Goal: Task Accomplishment & Management: Use online tool/utility

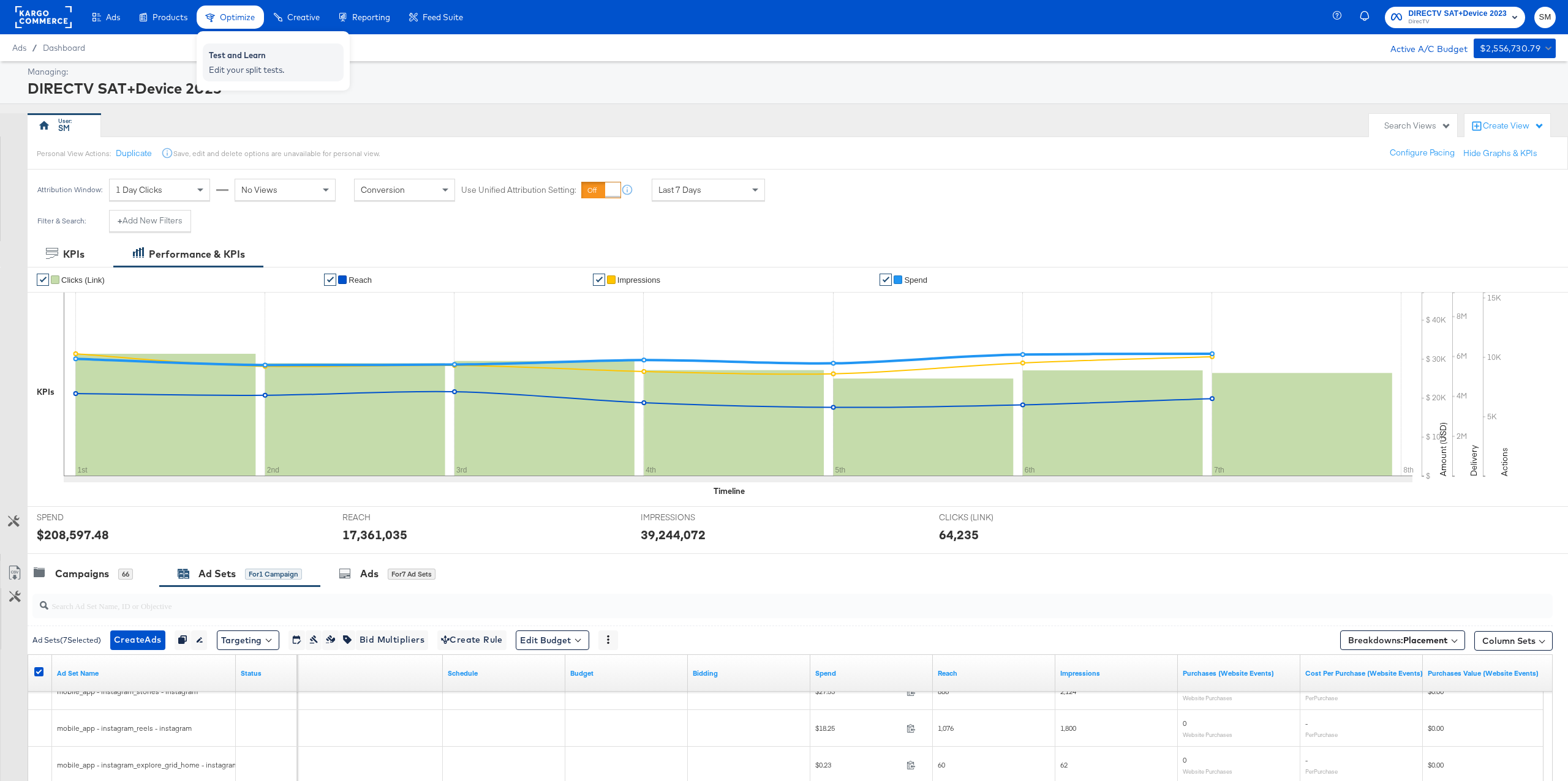
click at [235, 63] on div "Test and Learn" at bounding box center [273, 57] width 129 height 15
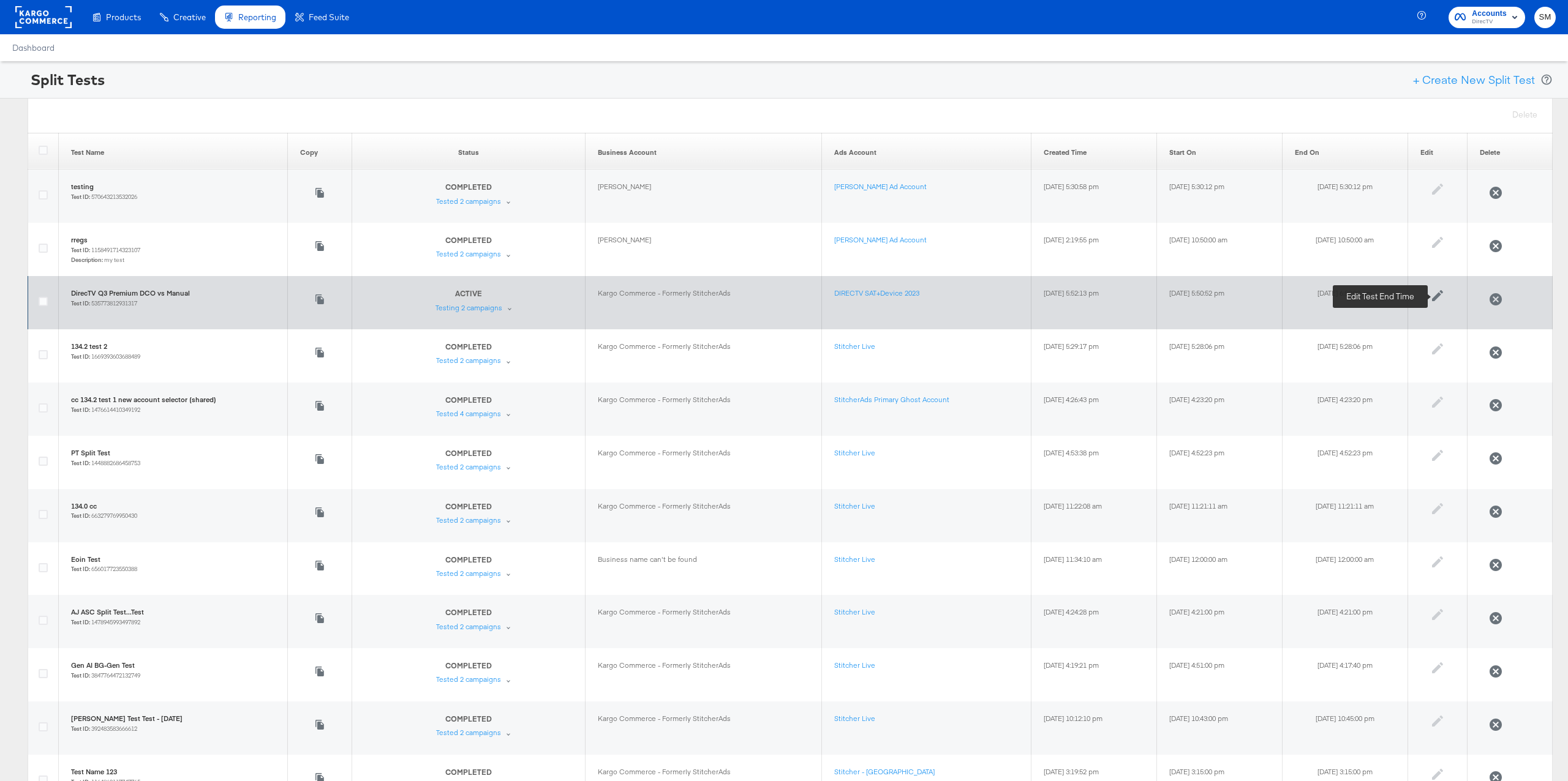
click at [1443, 296] on icon at bounding box center [1437, 296] width 11 height 11
click at [1262, 403] on button "Cancel" at bounding box center [1265, 406] width 44 height 22
click at [487, 310] on div "ACTIVE Test is ongoing Testing 2 campaigns" at bounding box center [476, 300] width 82 height 24
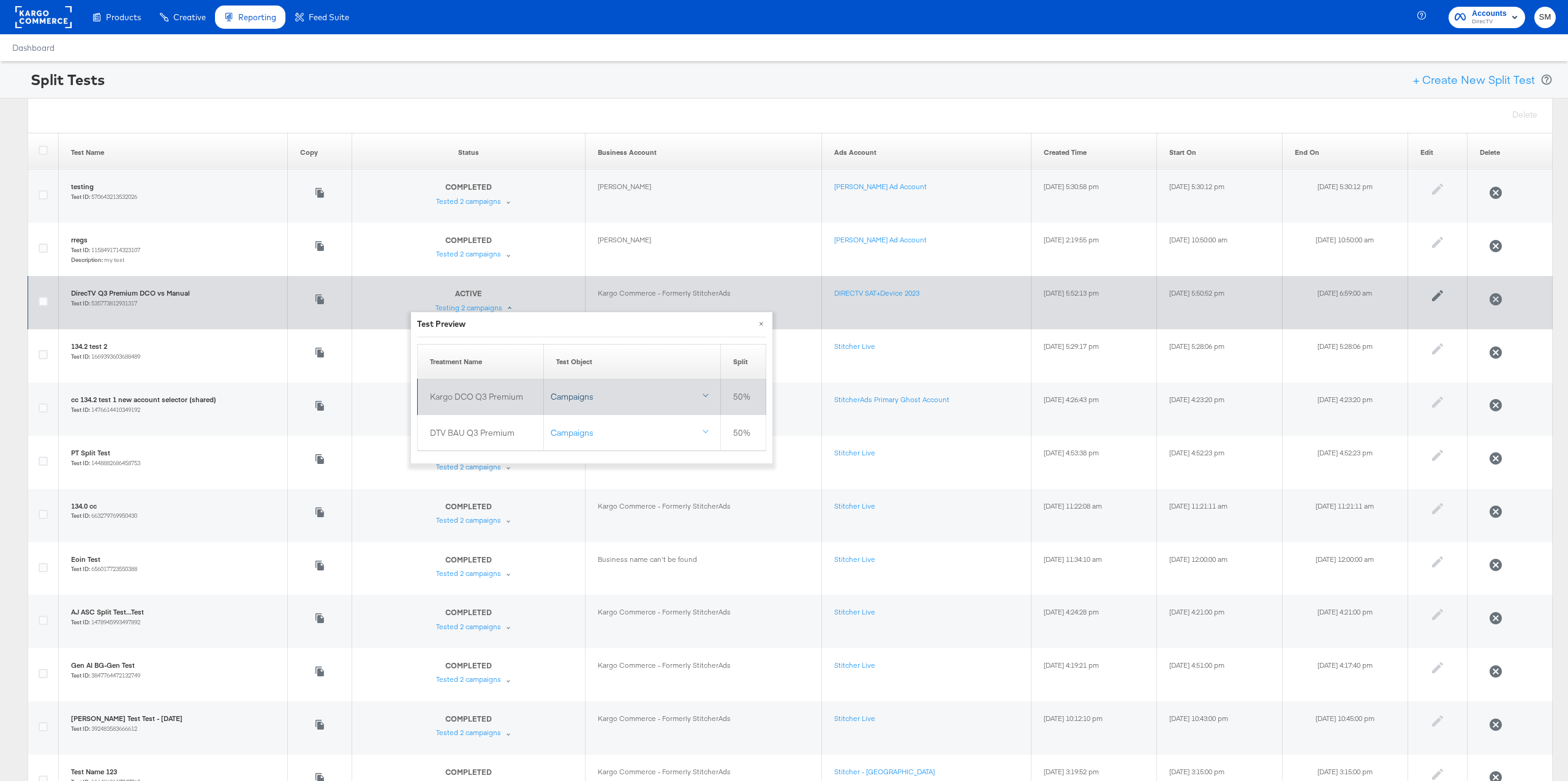
click at [650, 392] on div "Campaigns" at bounding box center [632, 397] width 163 height 11
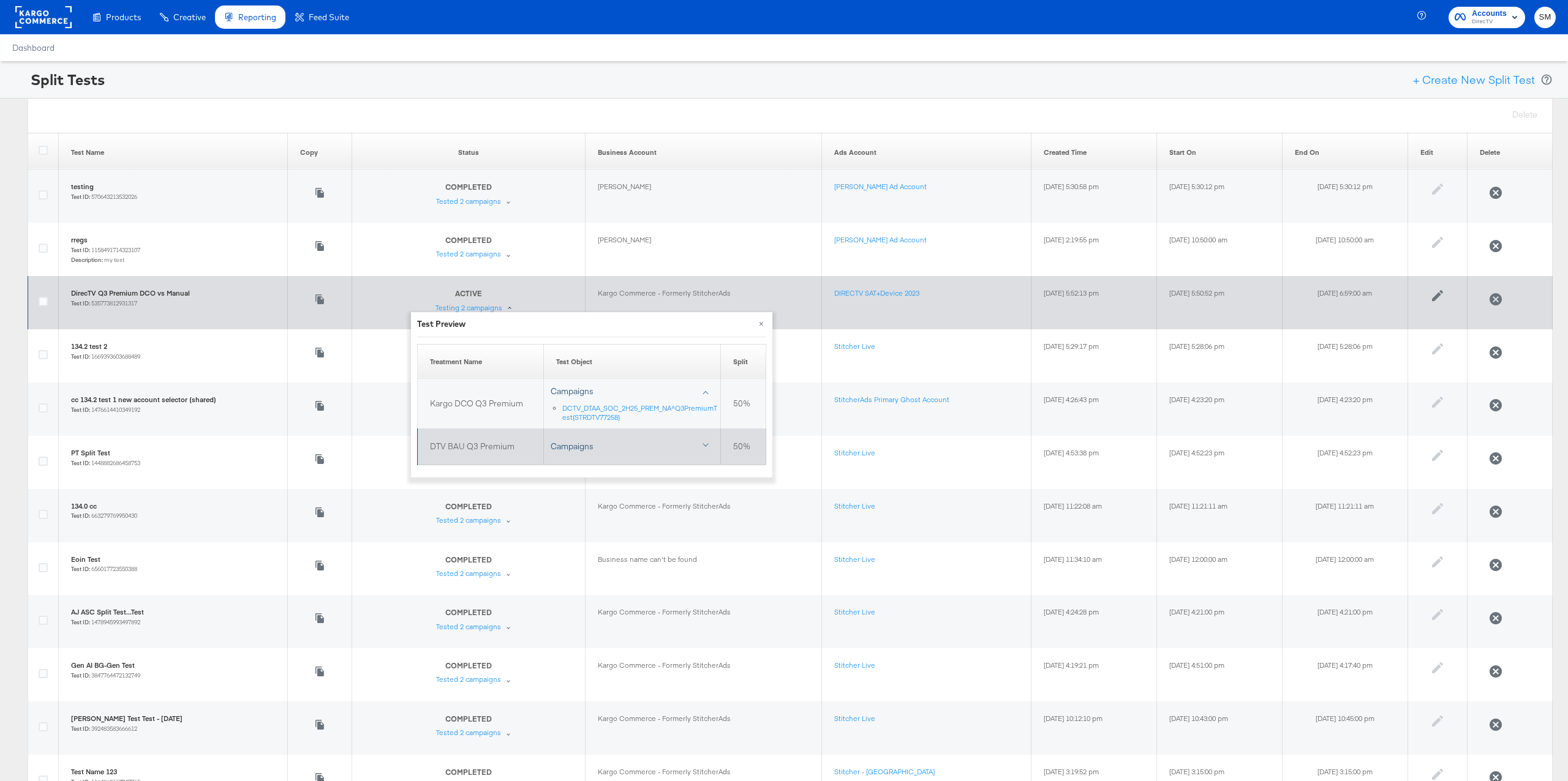
click at [660, 449] on div "Campaigns" at bounding box center [632, 447] width 163 height 11
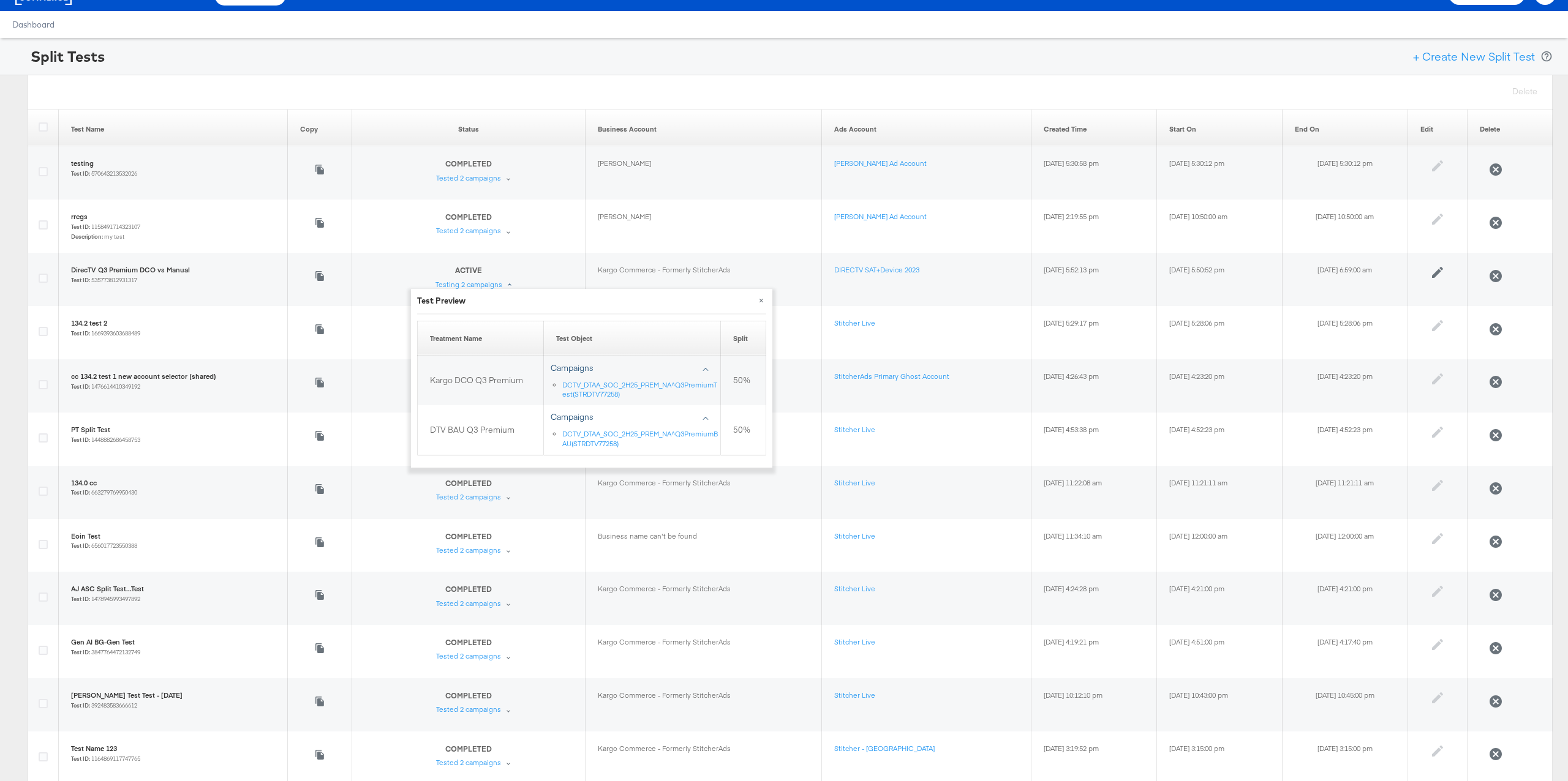
click at [1029, 45] on div "Split Tests + Create New Split Test" at bounding box center [784, 56] width 1568 height 38
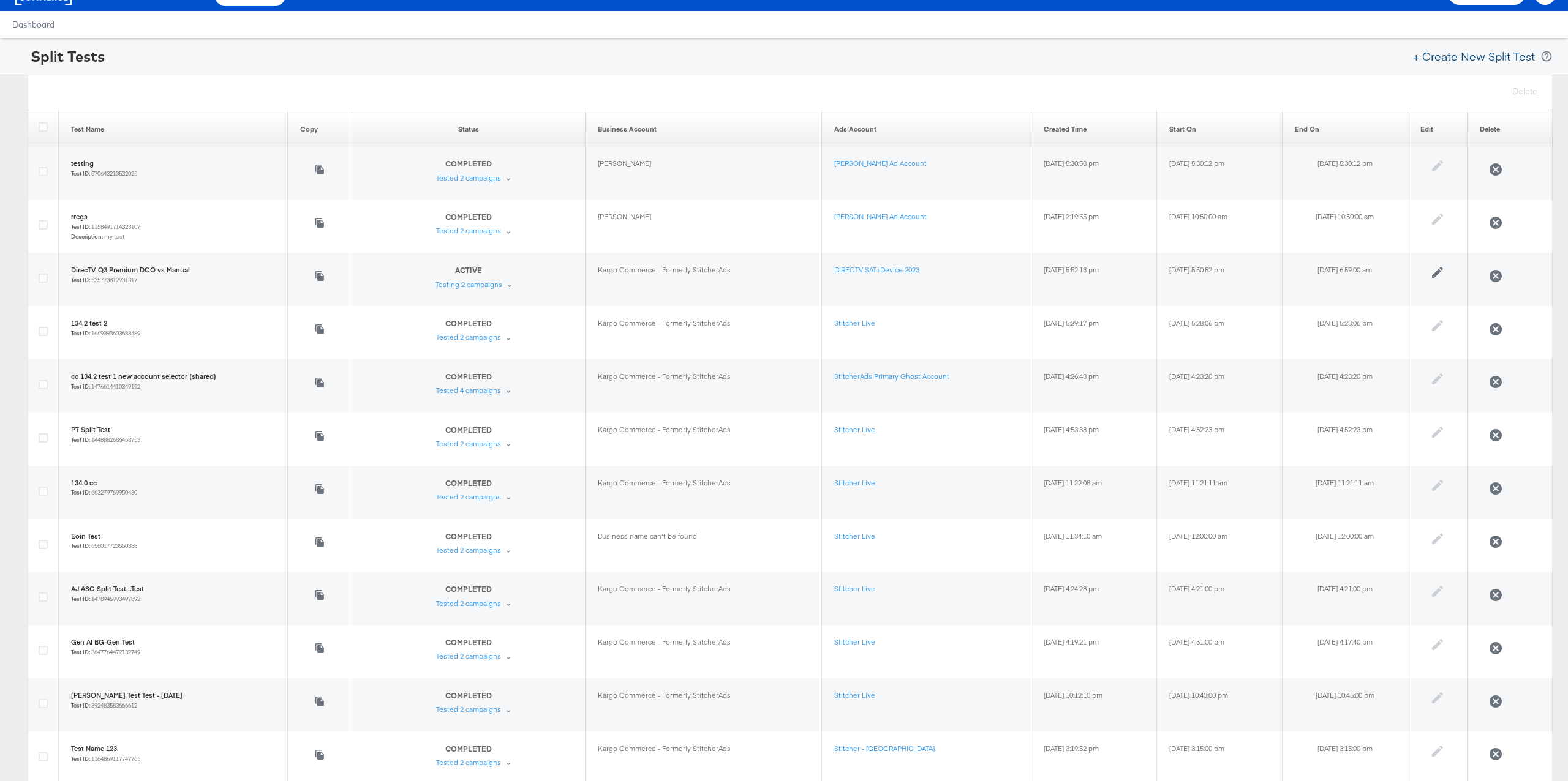
click at [1503, 55] on button "+ Create New Split Test" at bounding box center [1474, 56] width 133 height 27
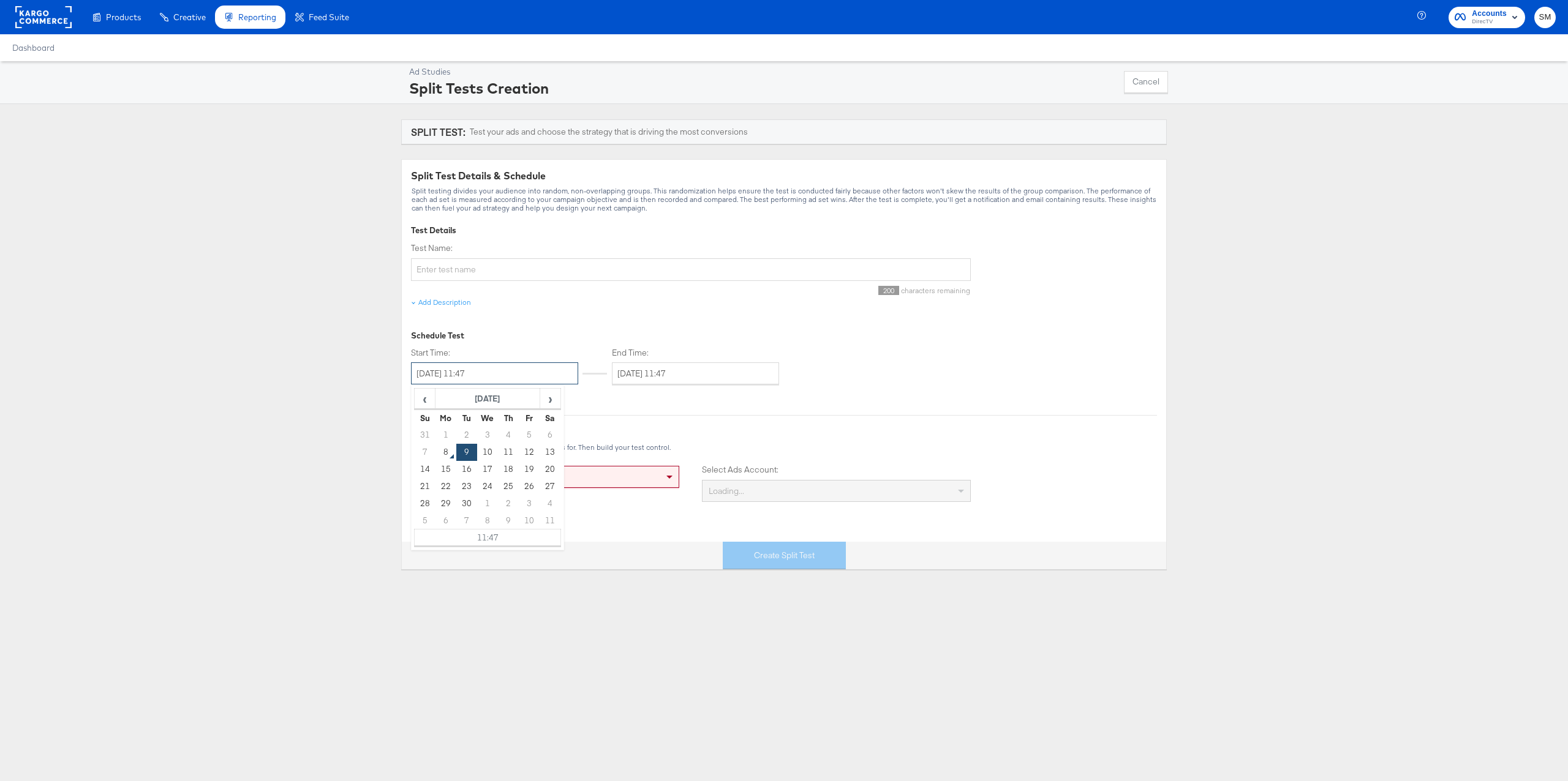
click at [513, 374] on input "September 9th 2025 11:47" at bounding box center [494, 373] width 167 height 22
click at [530, 327] on div "Test Name: 200 characters remaining Add Description Schedule Test Start Time: S…" at bounding box center [691, 314] width 560 height 143
click at [452, 304] on div "Add Description" at bounding box center [445, 302] width 53 height 10
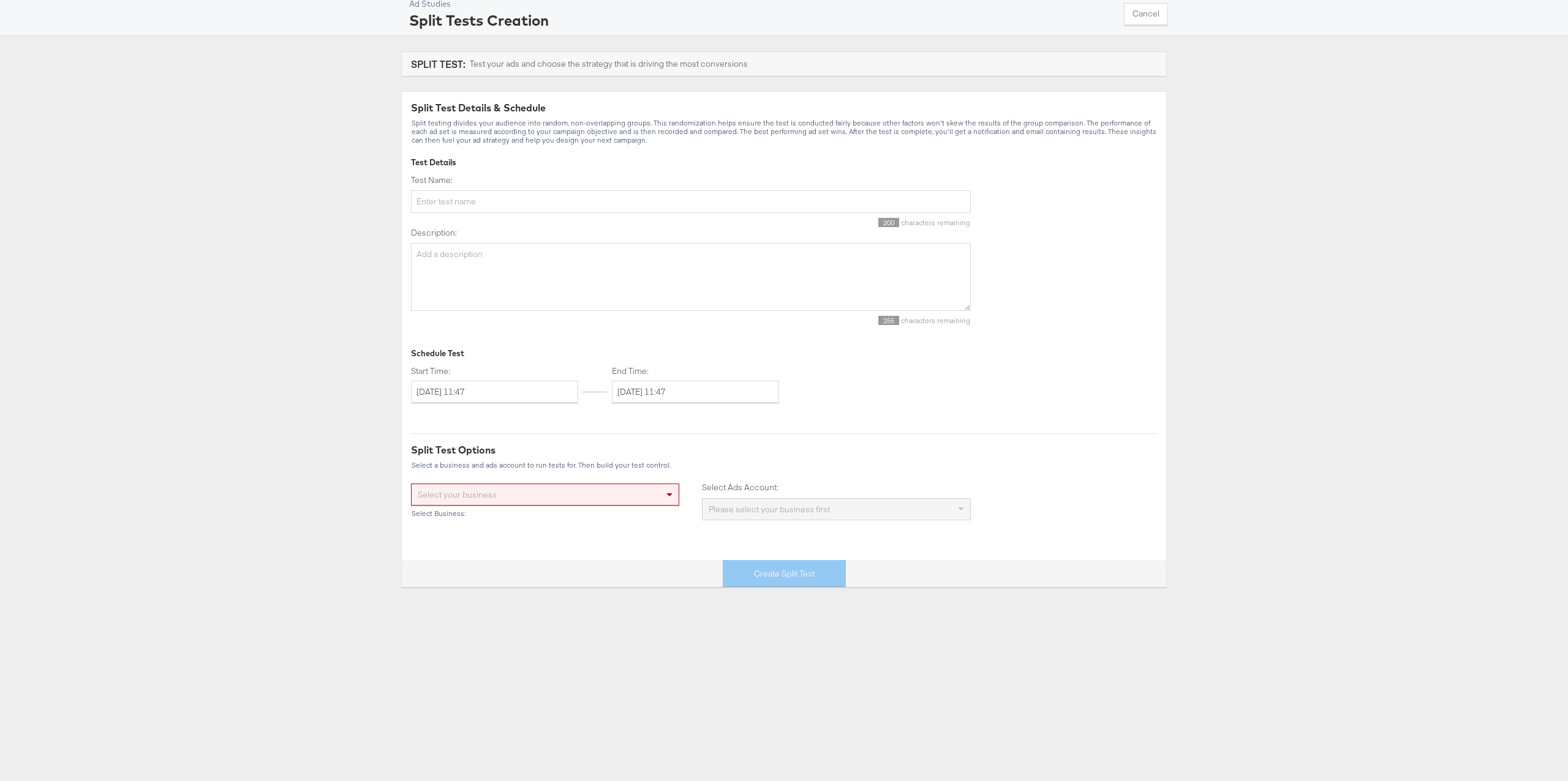
scroll to position [70, 0]
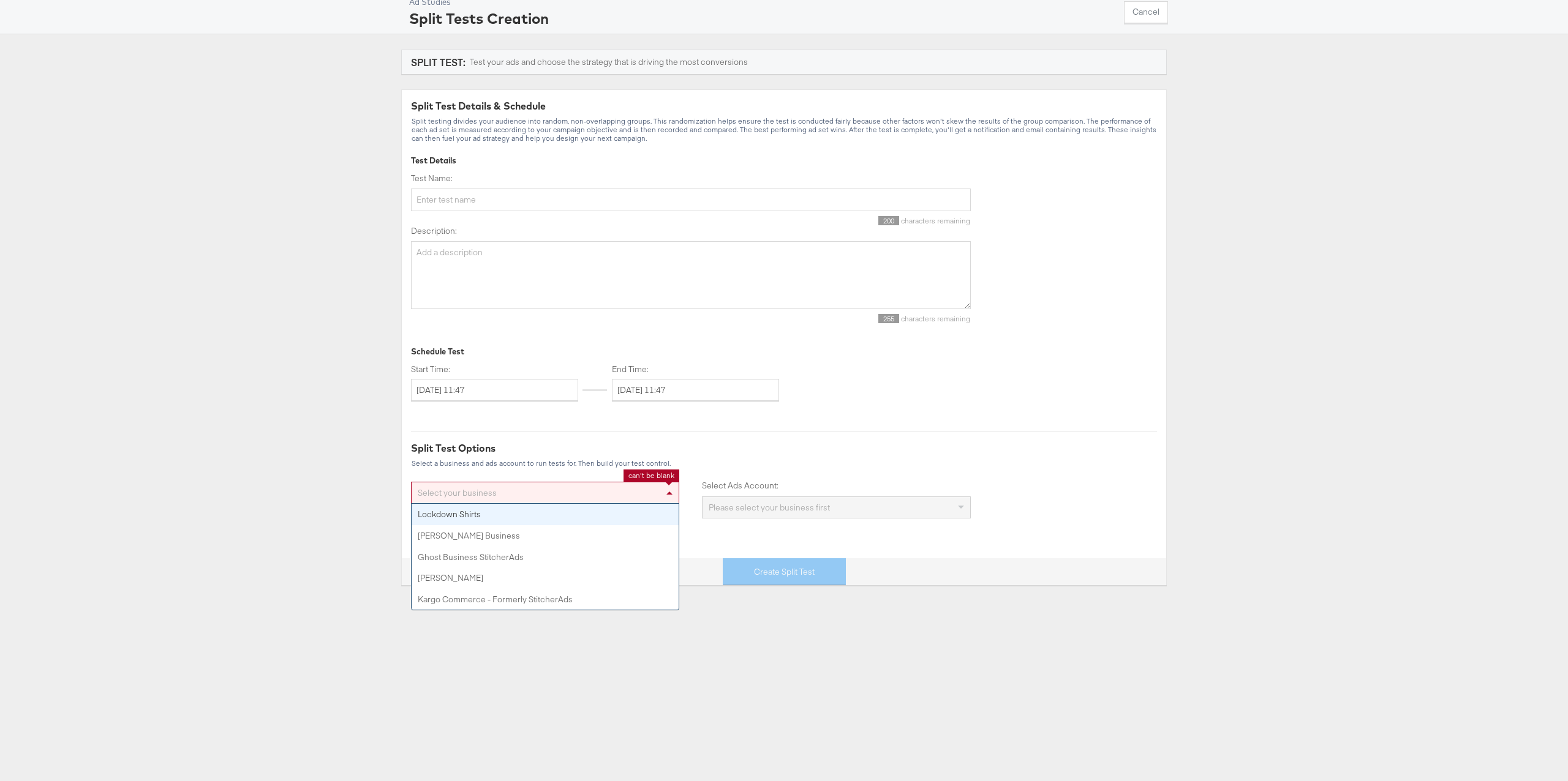
click at [556, 496] on div "Select your business" at bounding box center [545, 493] width 267 height 21
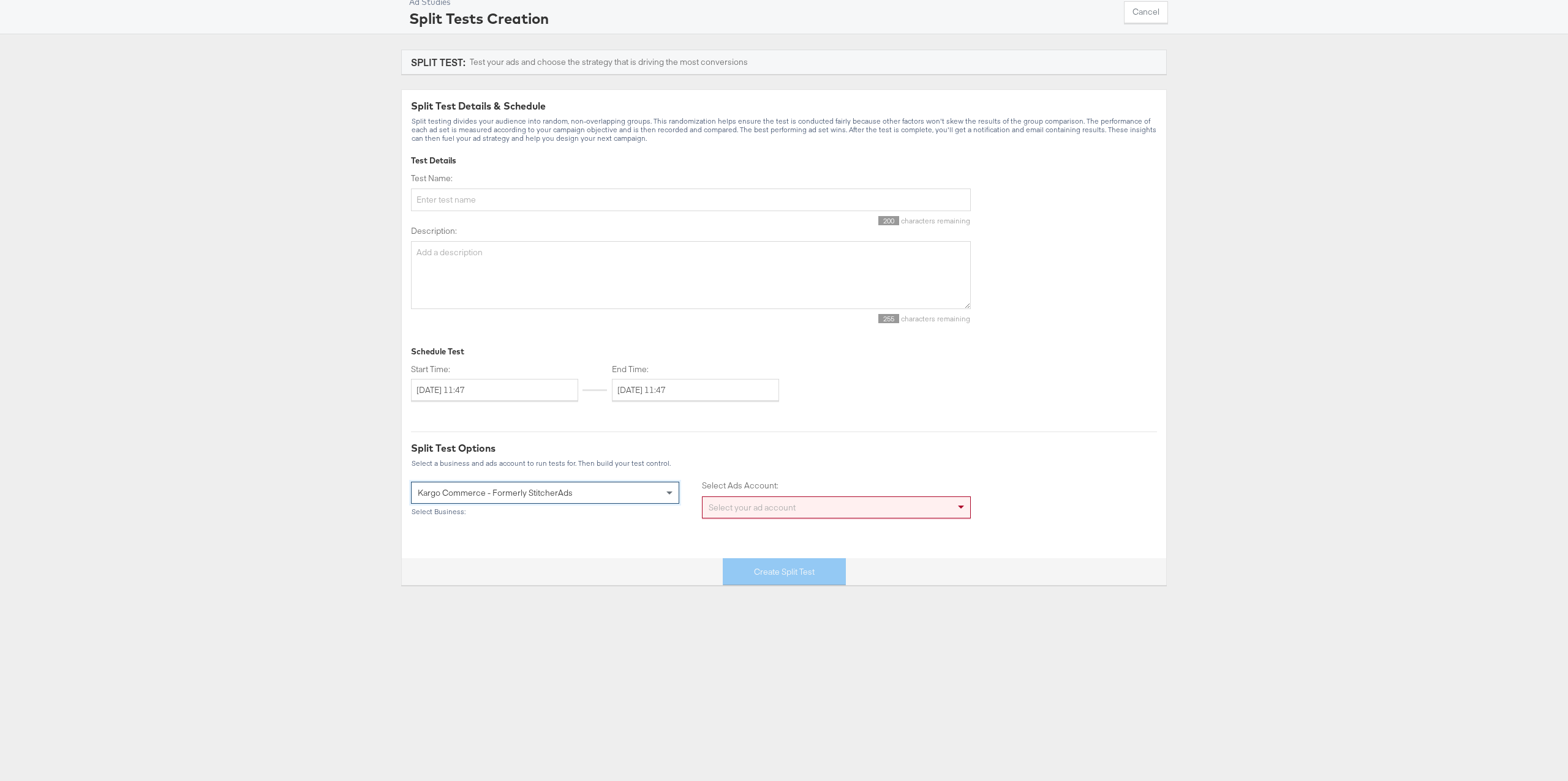
click at [800, 508] on div "Select your ad account" at bounding box center [836, 507] width 267 height 21
type input "live"
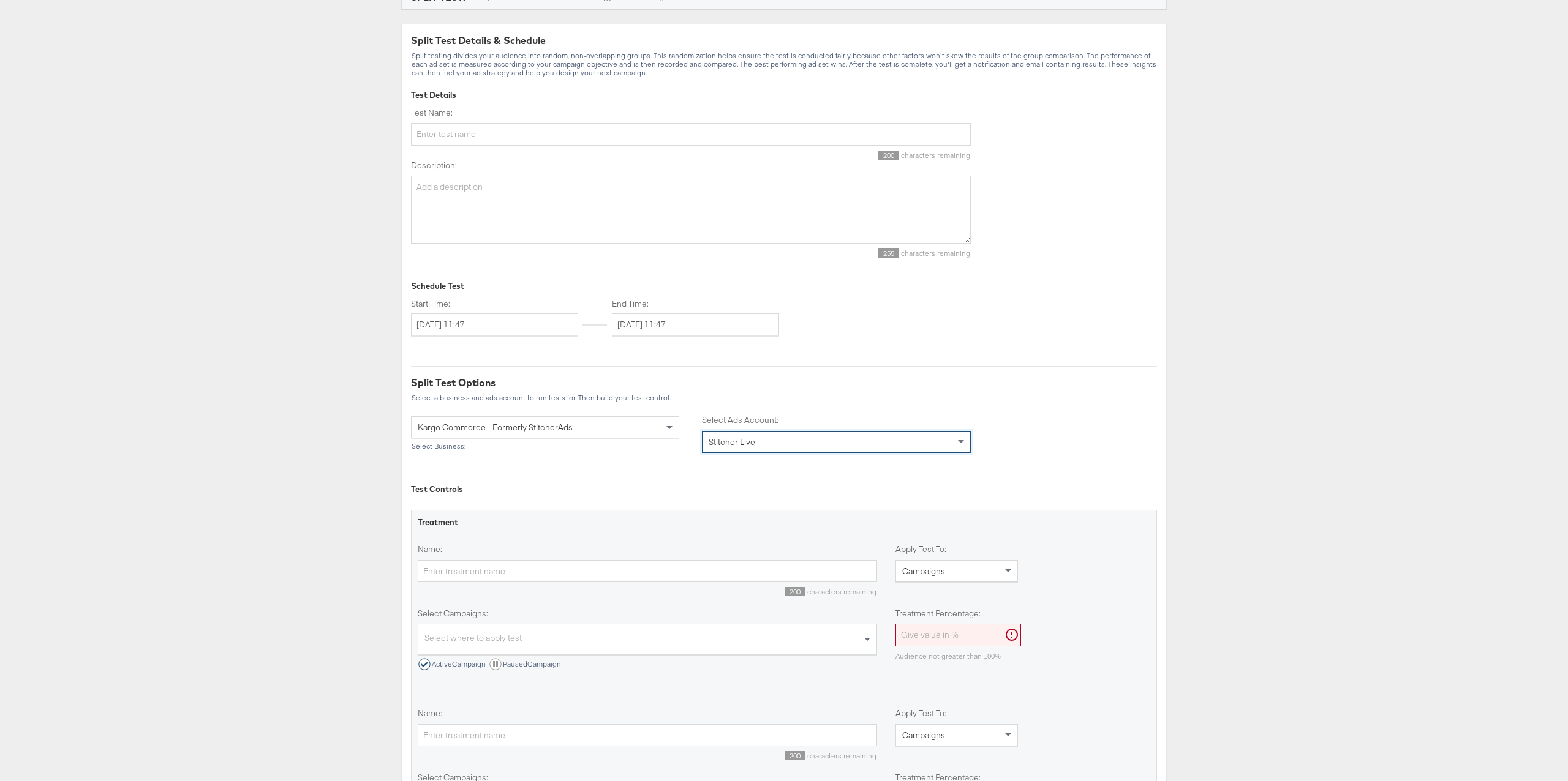
scroll to position [134, 0]
click at [521, 324] on input "September 9th 2025 11:47" at bounding box center [494, 325] width 167 height 22
click at [542, 287] on div "Schedule Test" at bounding box center [691, 288] width 560 height 11
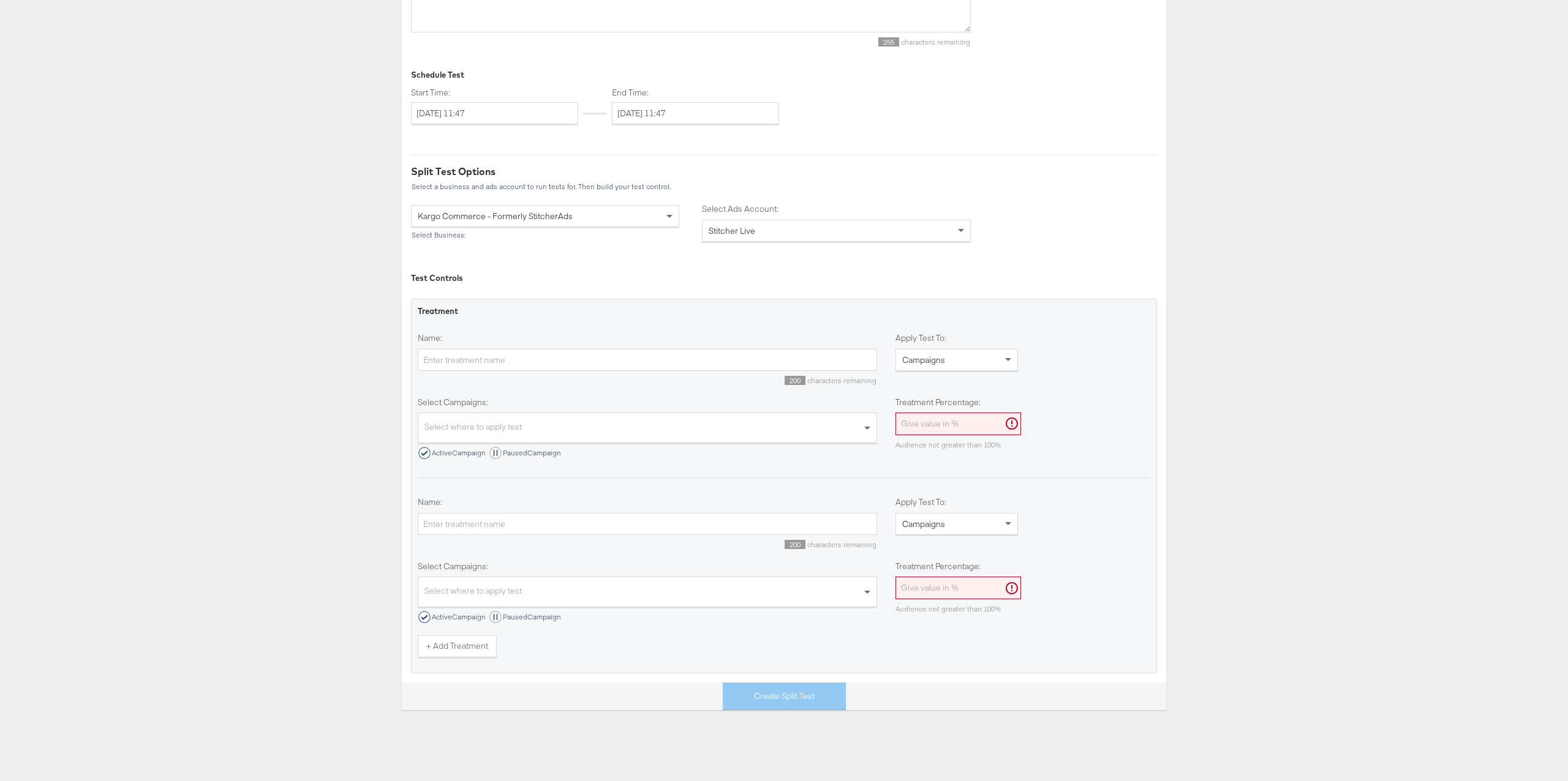
scroll to position [348, 0]
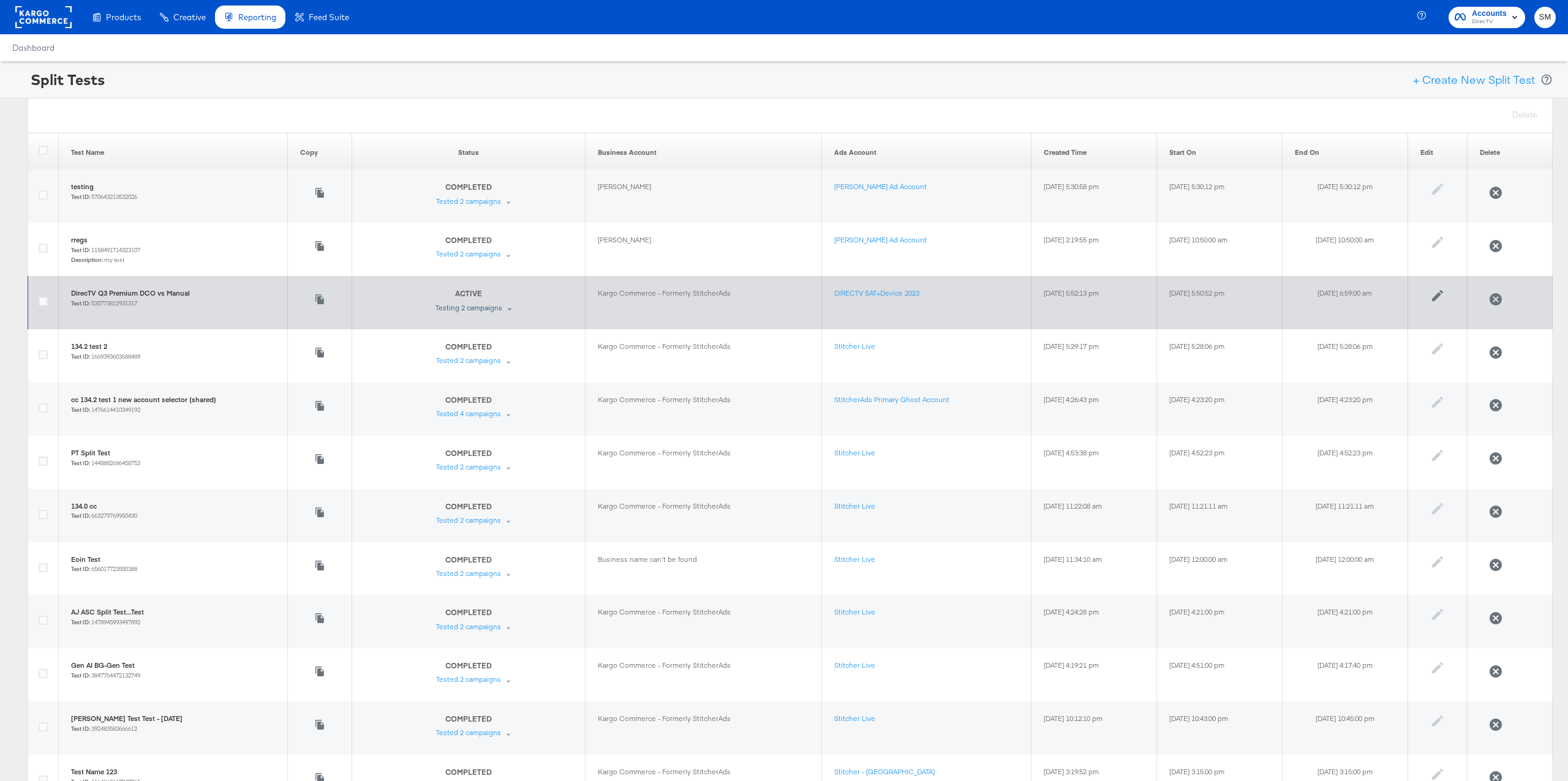
click at [438, 305] on div "Testing 2 campaigns" at bounding box center [469, 308] width 67 height 10
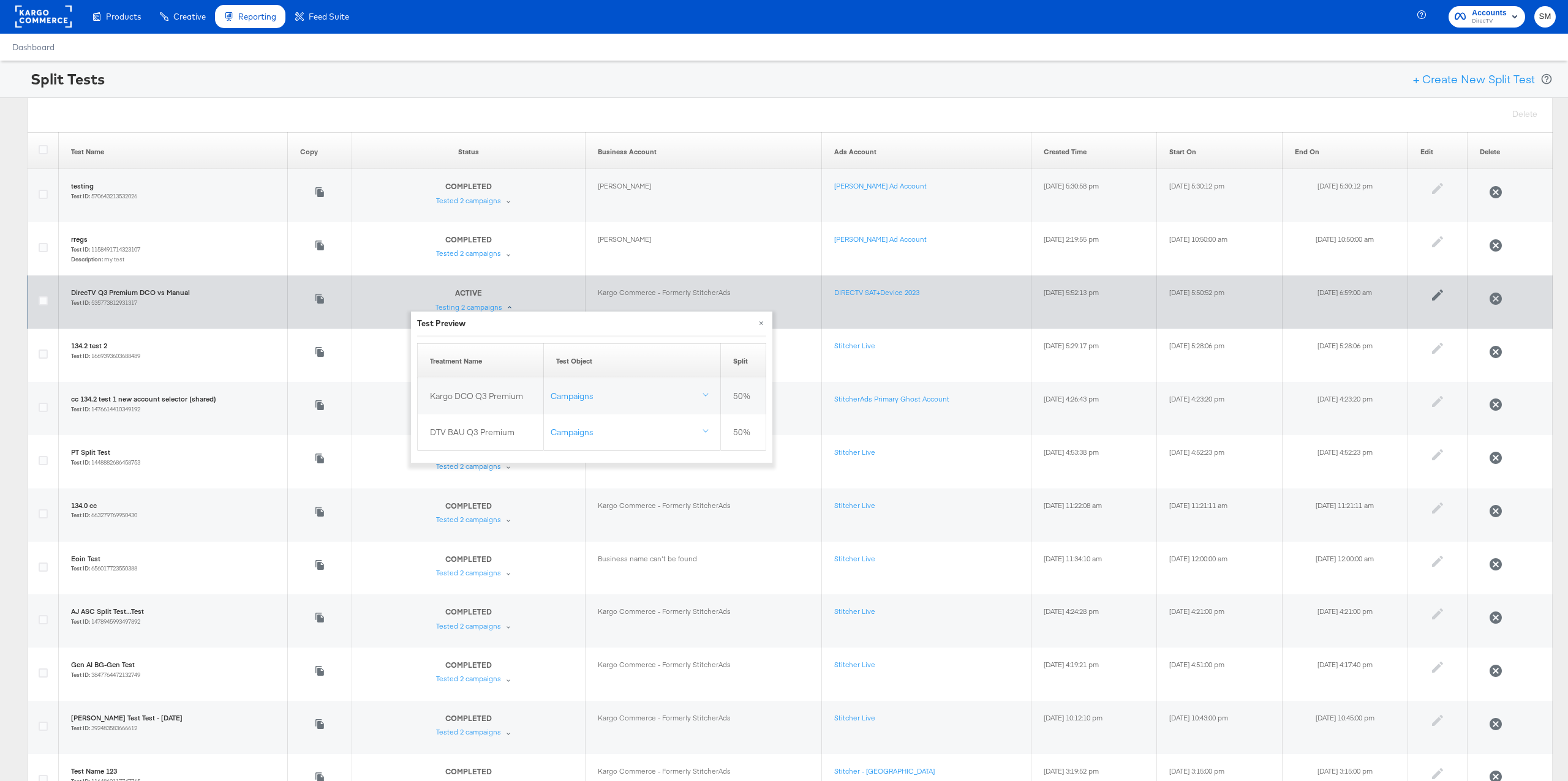
scroll to position [3, 0]
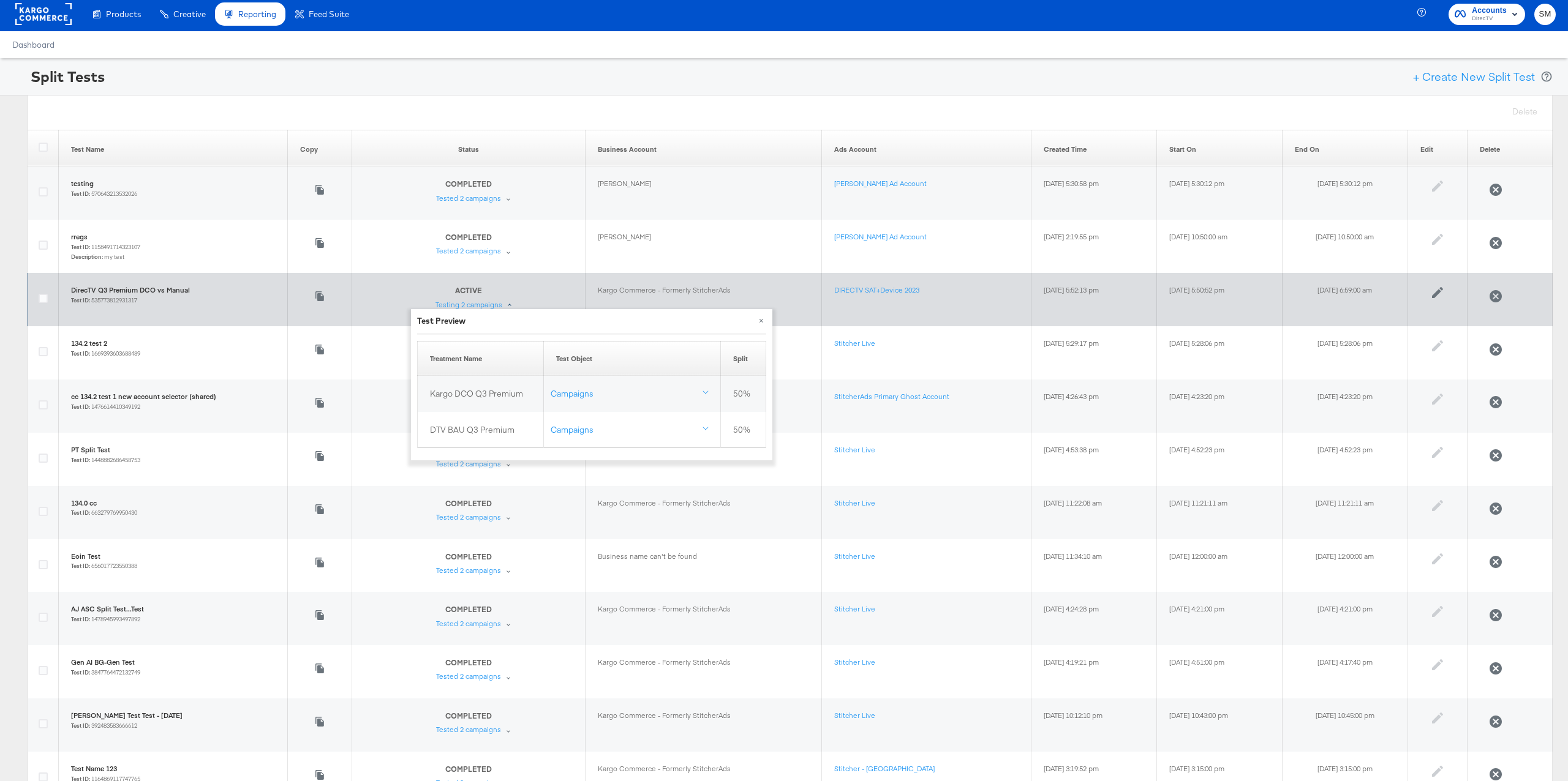
click at [114, 300] on small "Test ID: 535773812931317" at bounding box center [104, 300] width 66 height 8
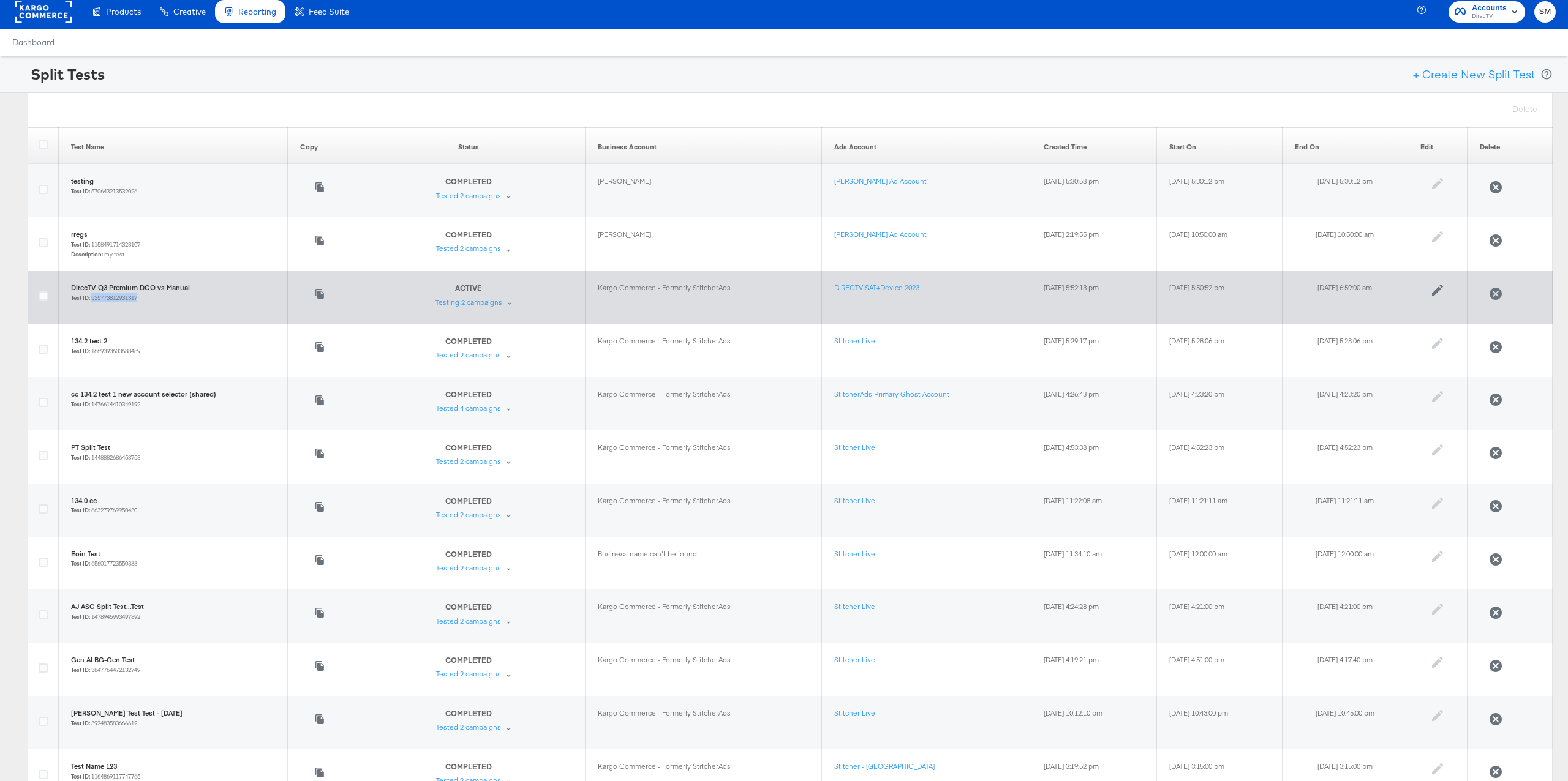
copy small "535773812931317"
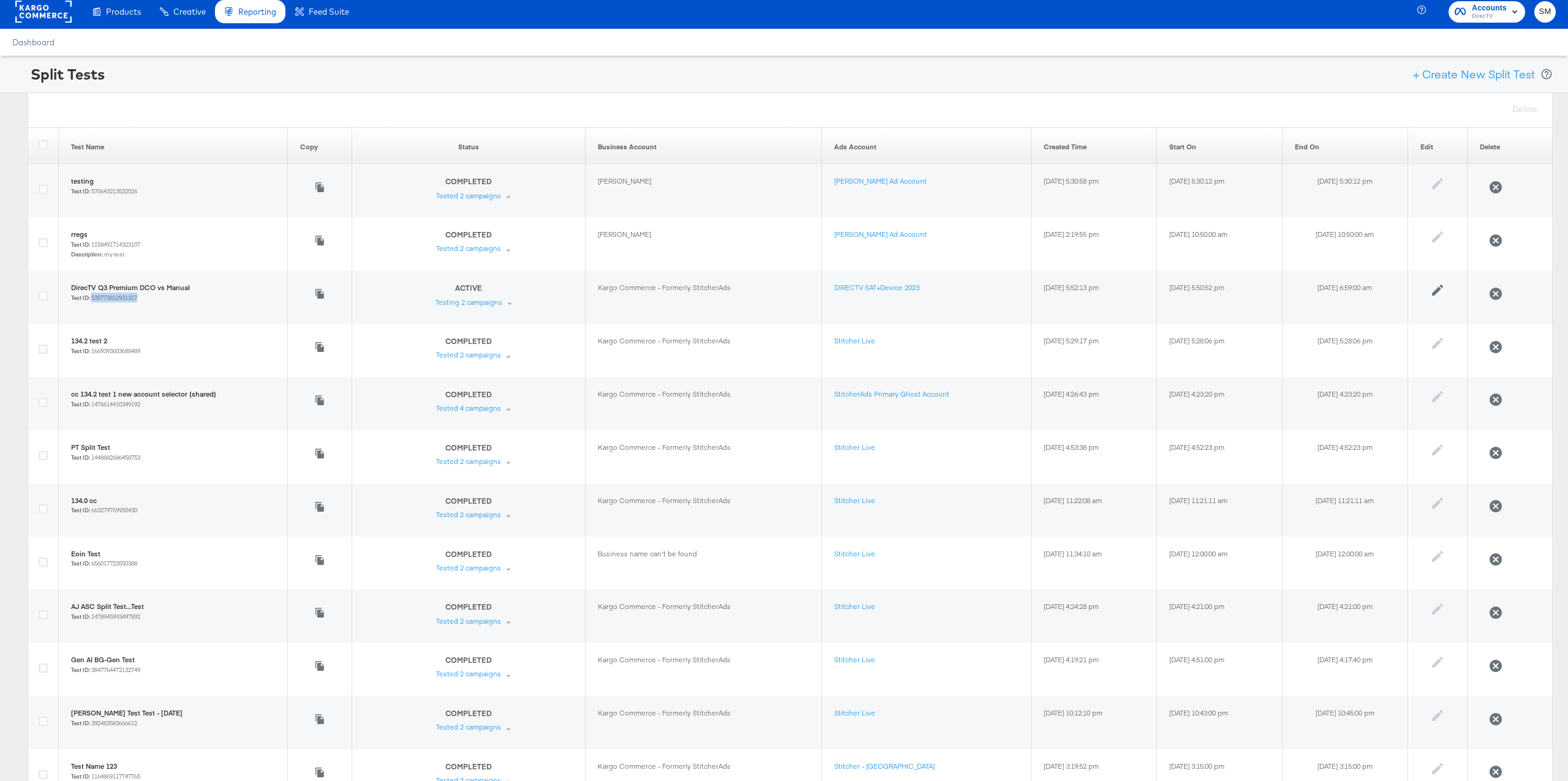
copy small "535773812931317"
click at [64, 17] on rect at bounding box center [43, 11] width 56 height 22
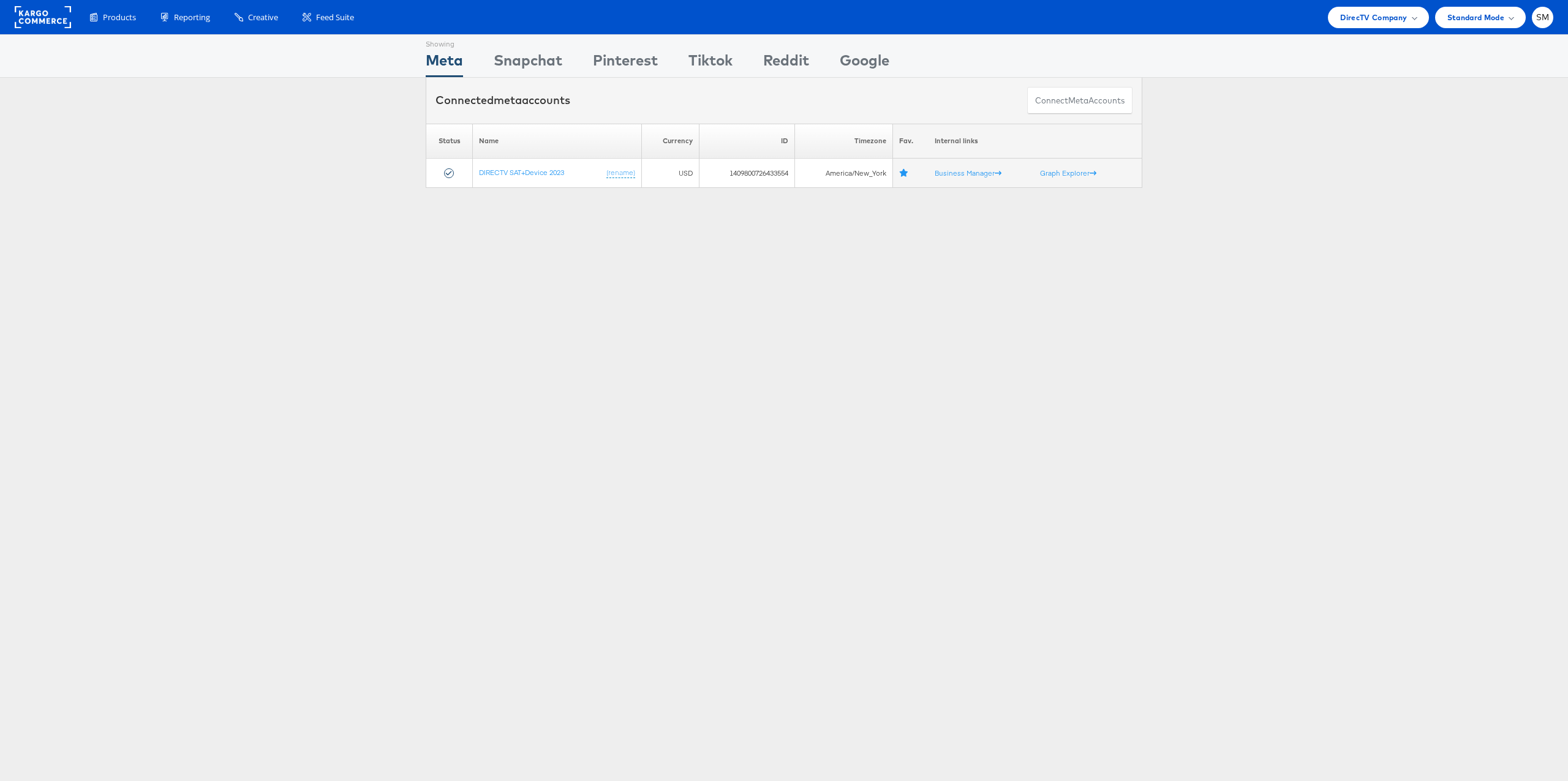
click at [597, 293] on div "Showing Meta Showing Snapchat Showing Pinterest Showing Tiktok Showing Reddit S…" at bounding box center [784, 340] width 1568 height 612
click at [755, 173] on td "1409800726433554" at bounding box center [746, 173] width 96 height 29
copy td "1409800726433554"
click at [536, 175] on link "DIRECTV SAT+Device 2023" at bounding box center [521, 172] width 85 height 9
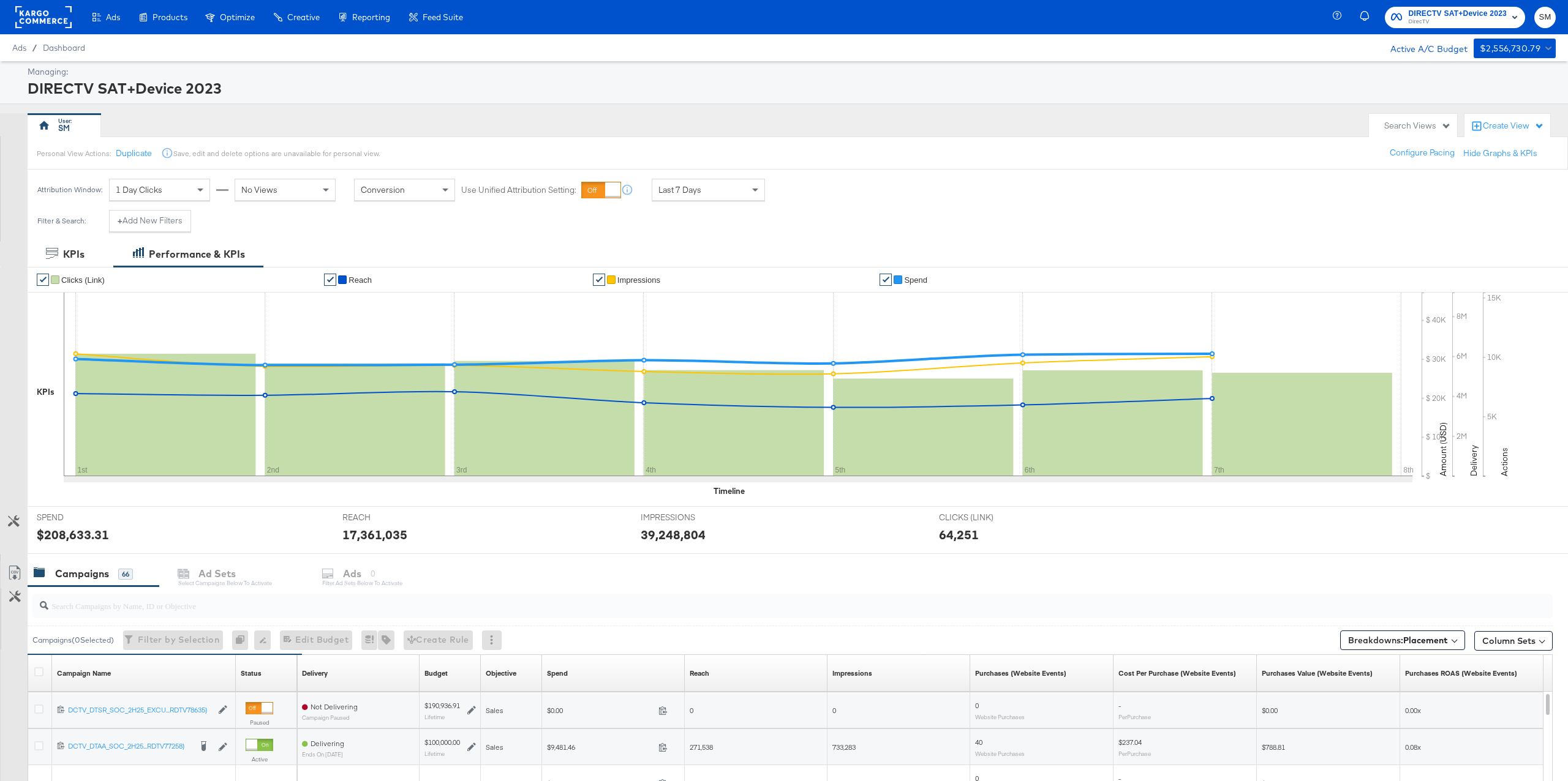
click at [156, 606] on input "search" at bounding box center [729, 601] width 1361 height 24
paste input "Kargo DCO Q3 Premium"
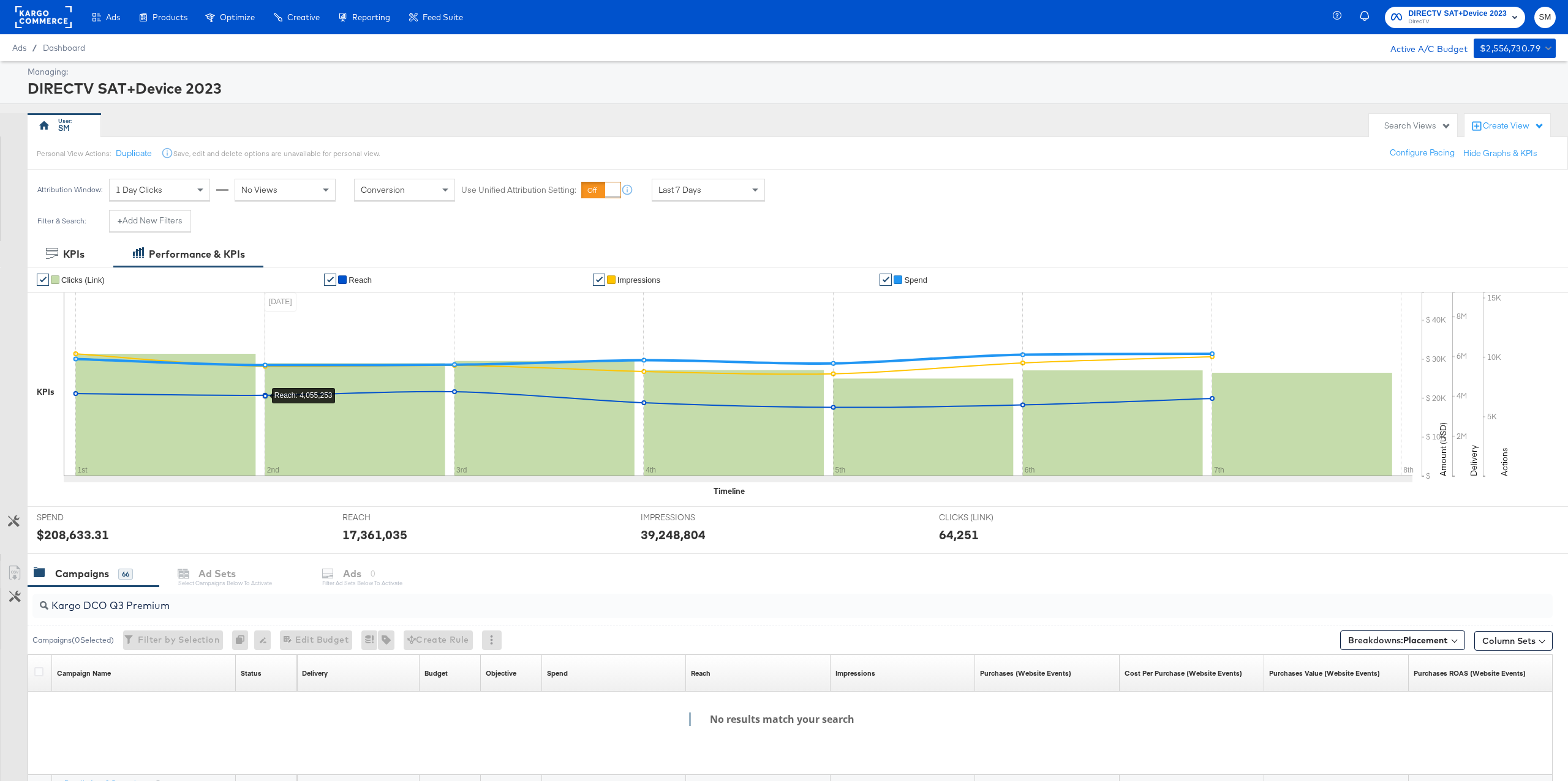
scroll to position [1, 0]
click at [191, 609] on input "Kargo DCO Q3 Premium" at bounding box center [729, 601] width 1361 height 24
paste input "120229862898460527"
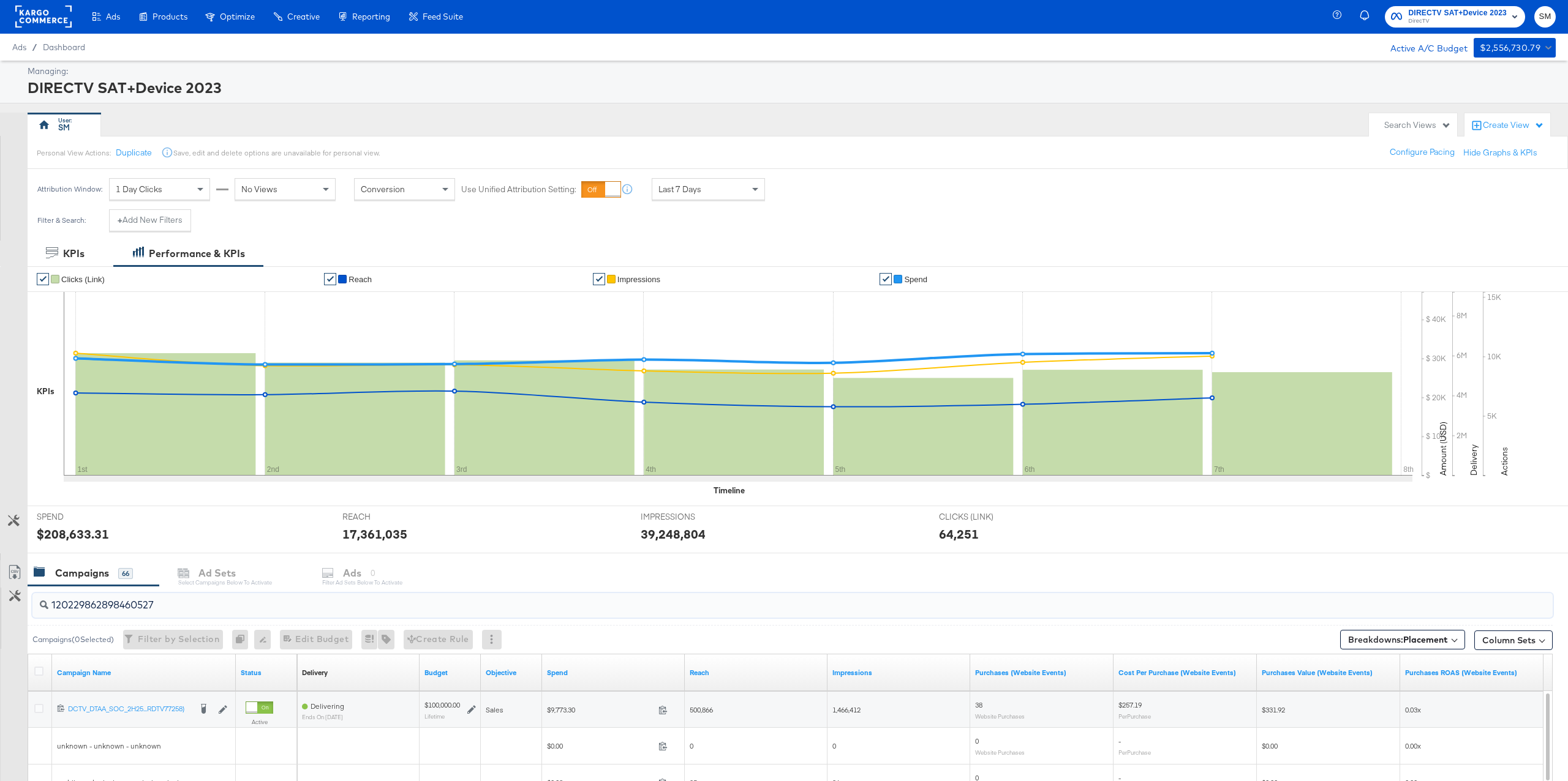
click at [312, 612] on input "120229862898460527" at bounding box center [729, 601] width 1361 height 24
paste input "9968"
paste input "8984"
drag, startPoint x: 233, startPoint y: 669, endPoint x: 367, endPoint y: 656, distance: 134.6
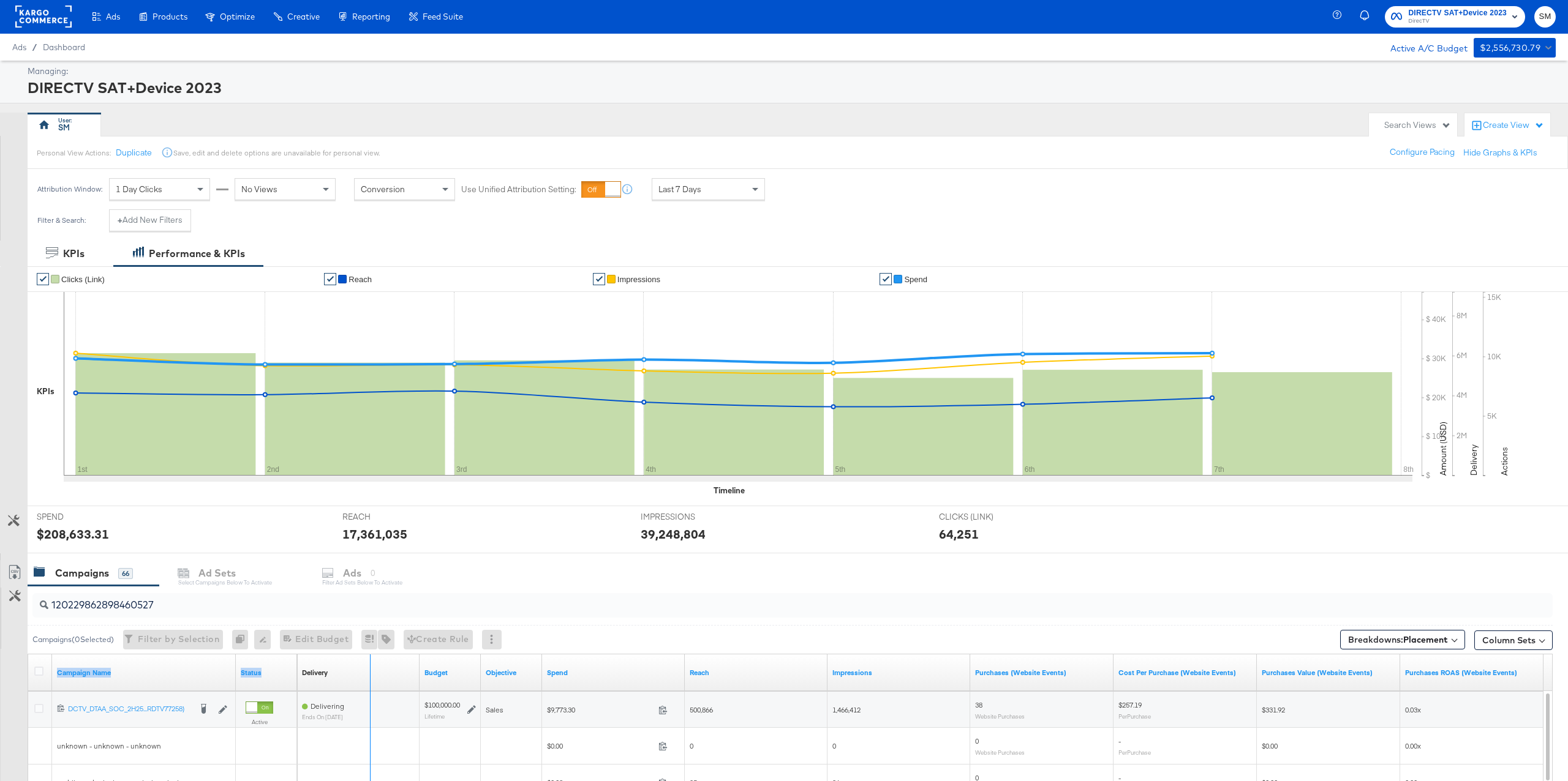
click at [28, 655] on div "Campaign Name Status Delivery Sorting Unavailable Budget Objective Spend Reach …" at bounding box center [28, 655] width 0 height 0
click at [183, 609] on input "120229862898460527" at bounding box center [729, 601] width 1361 height 24
paste input "9968"
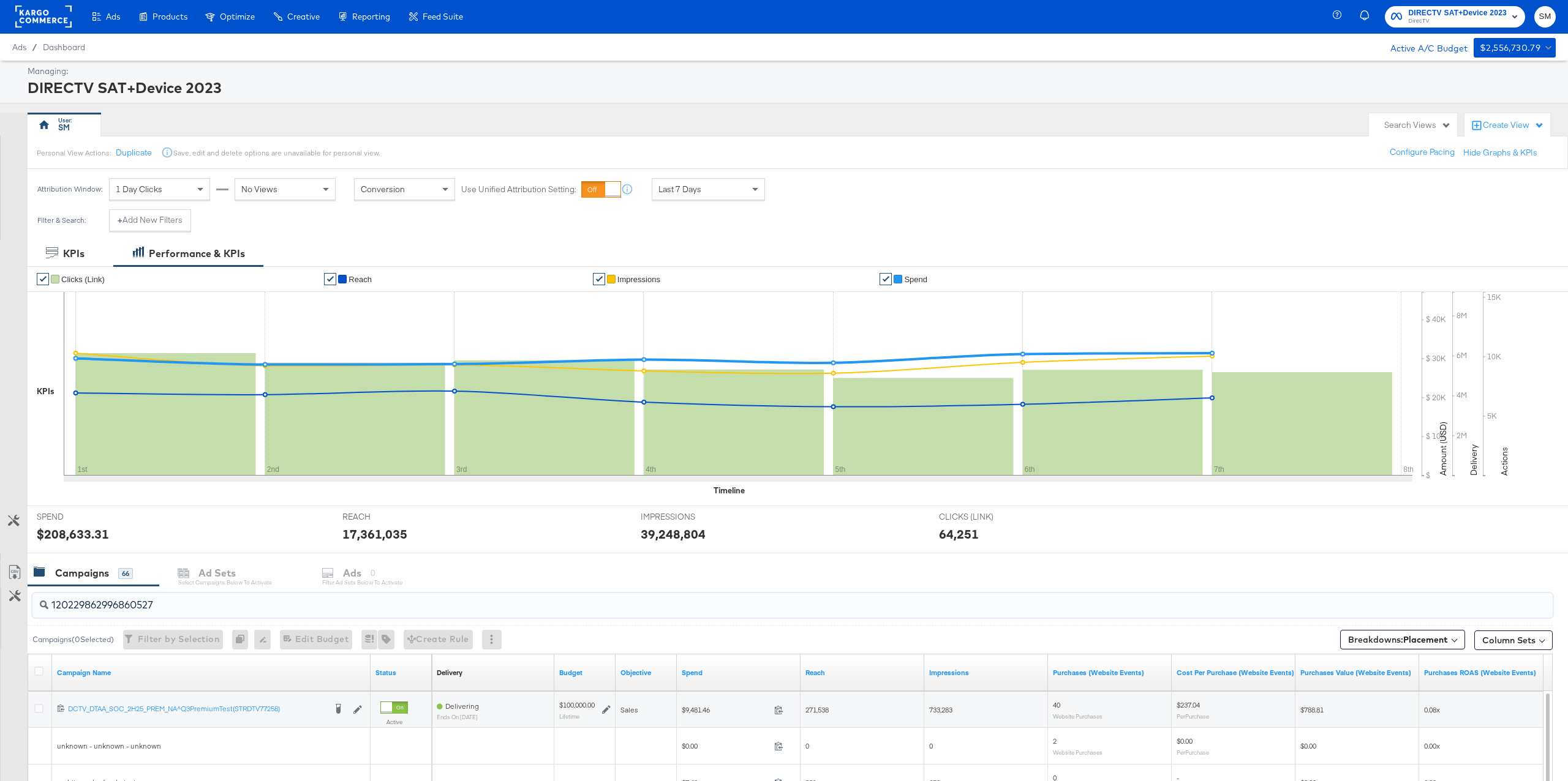
type input "120229862996860527"
click at [31, 12] on rect at bounding box center [43, 16] width 56 height 22
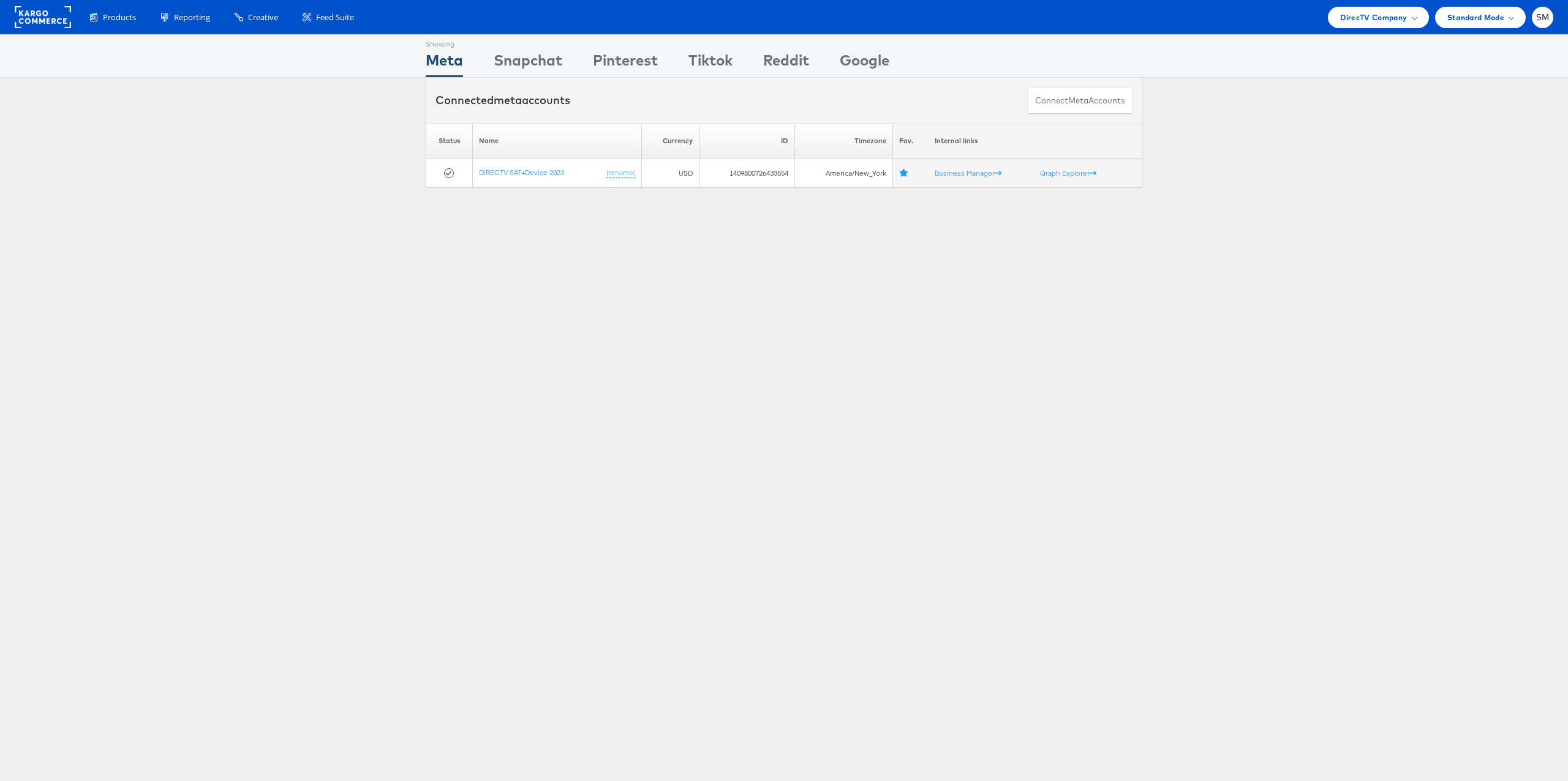
click at [414, 17] on div "Products Product Catalogs Enhance Your Product Catalog, Map Them to Publishers,…" at bounding box center [815, 17] width 1476 height 21
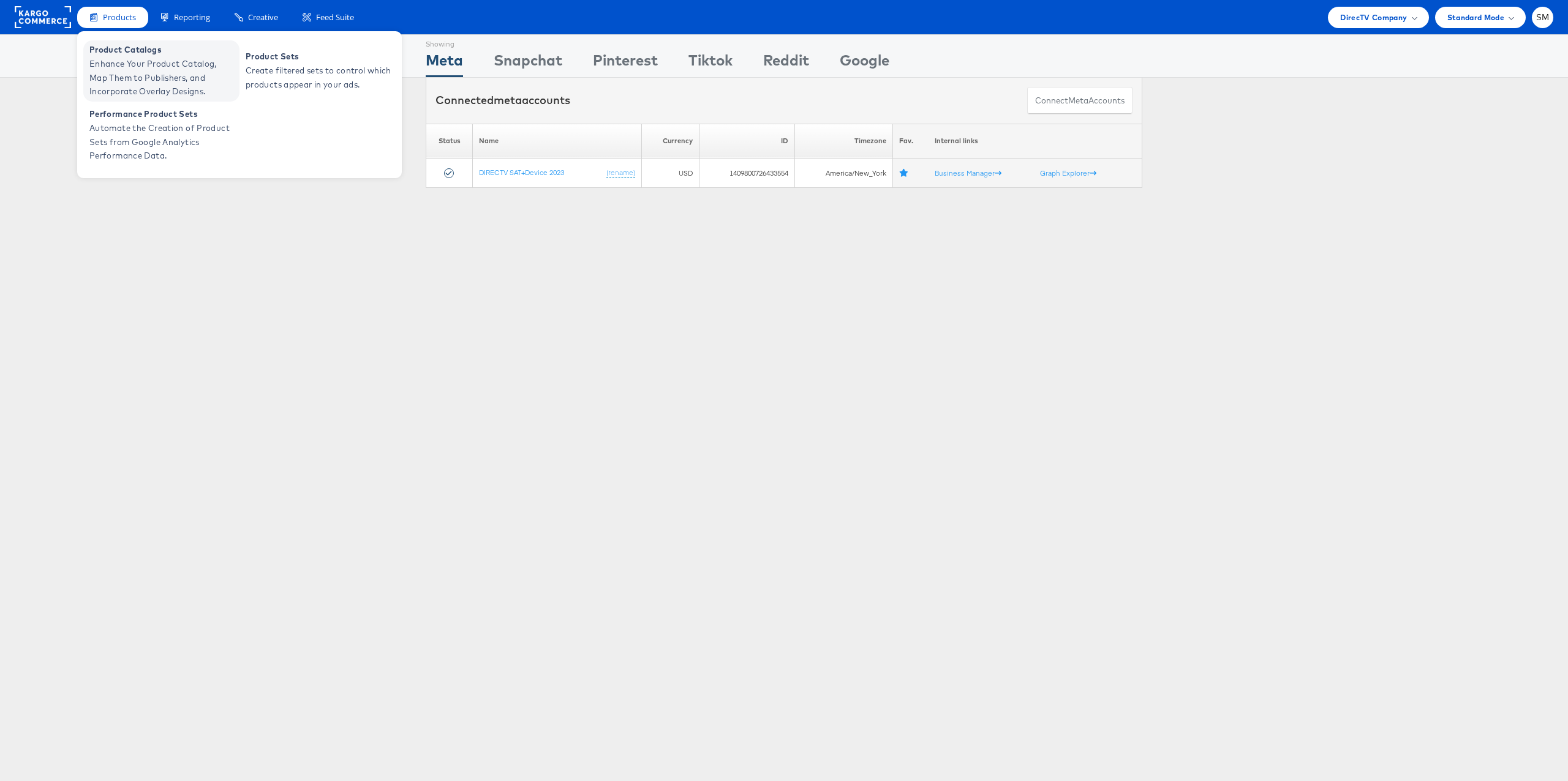
click at [135, 62] on span "Enhance Your Product Catalog, Map Them to Publishers, and Incorporate Overlay D…" at bounding box center [163, 77] width 147 height 42
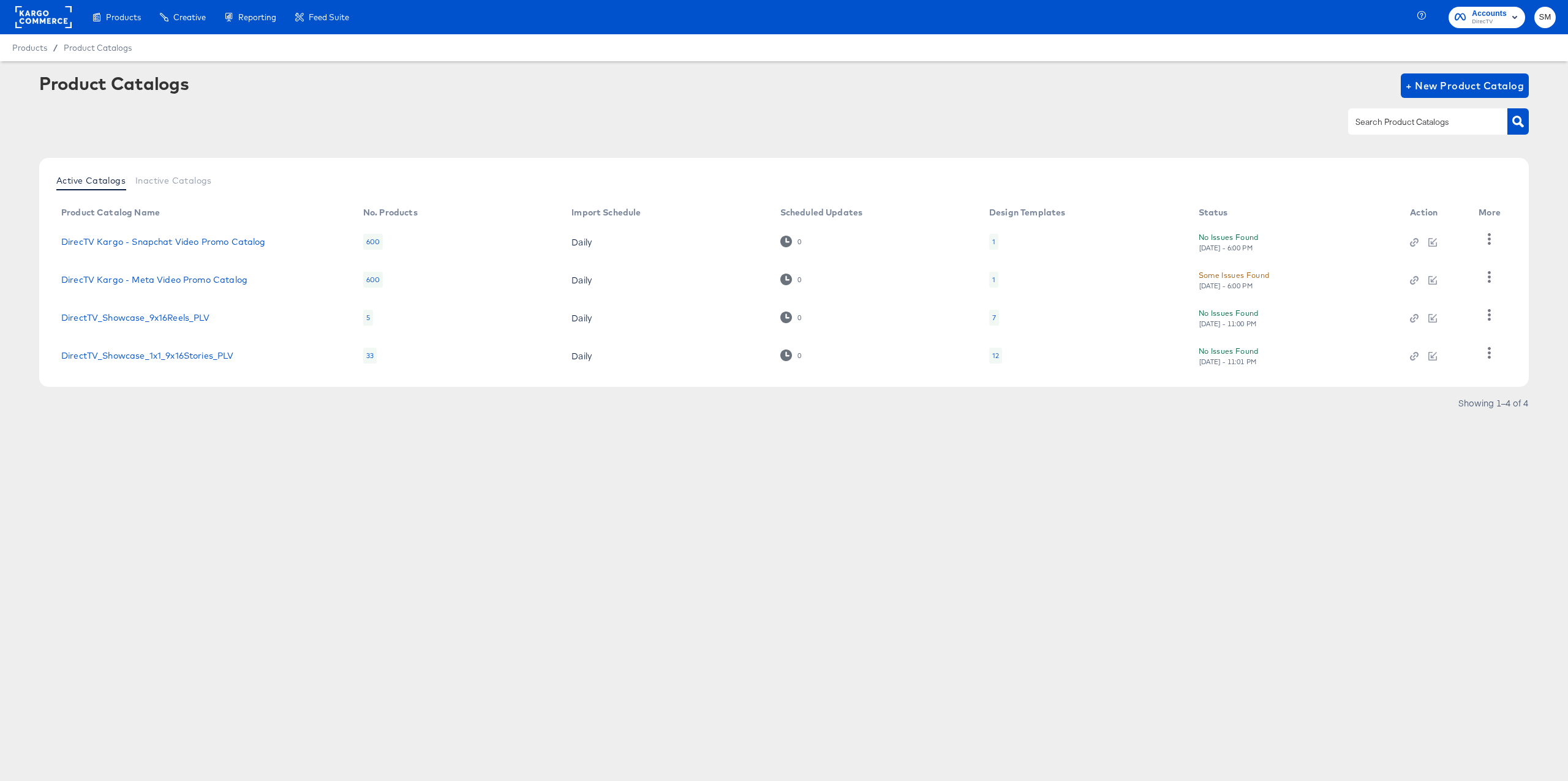
click at [59, 22] on rect at bounding box center [43, 17] width 56 height 22
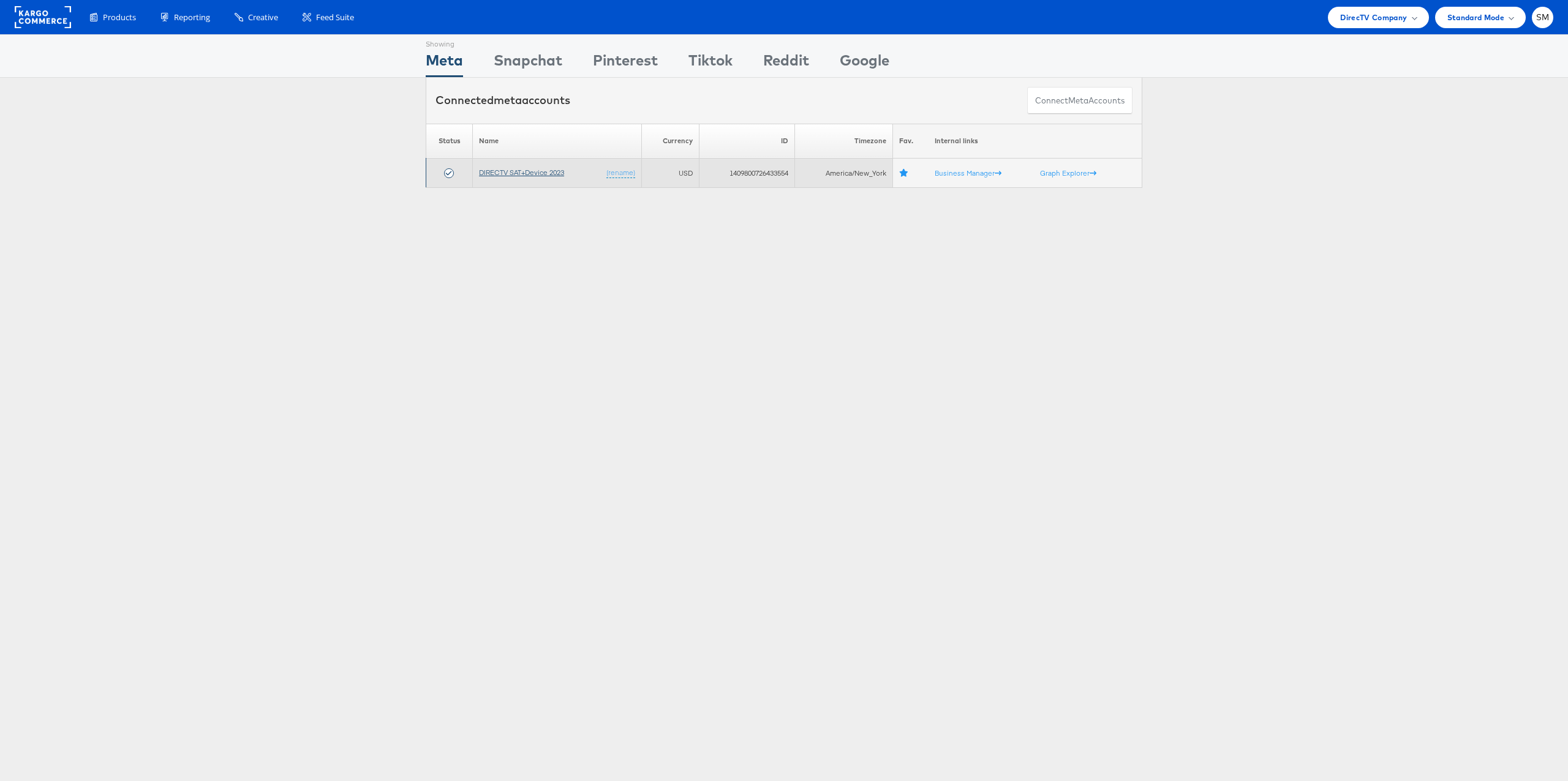
click at [533, 175] on link "DIRECTV SAT+Device 2023" at bounding box center [521, 172] width 85 height 9
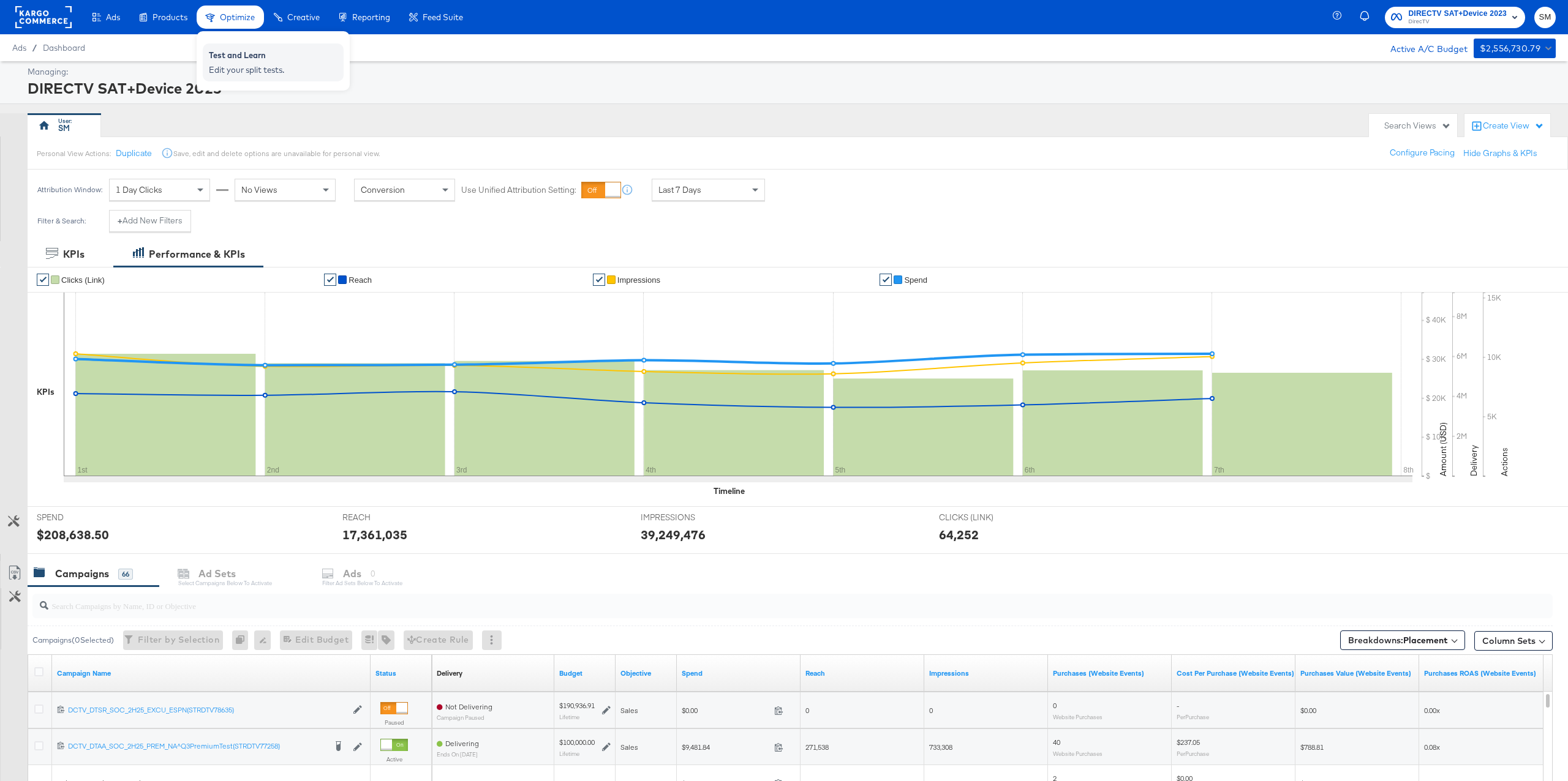
click at [242, 57] on div "Test and Learn" at bounding box center [273, 57] width 129 height 15
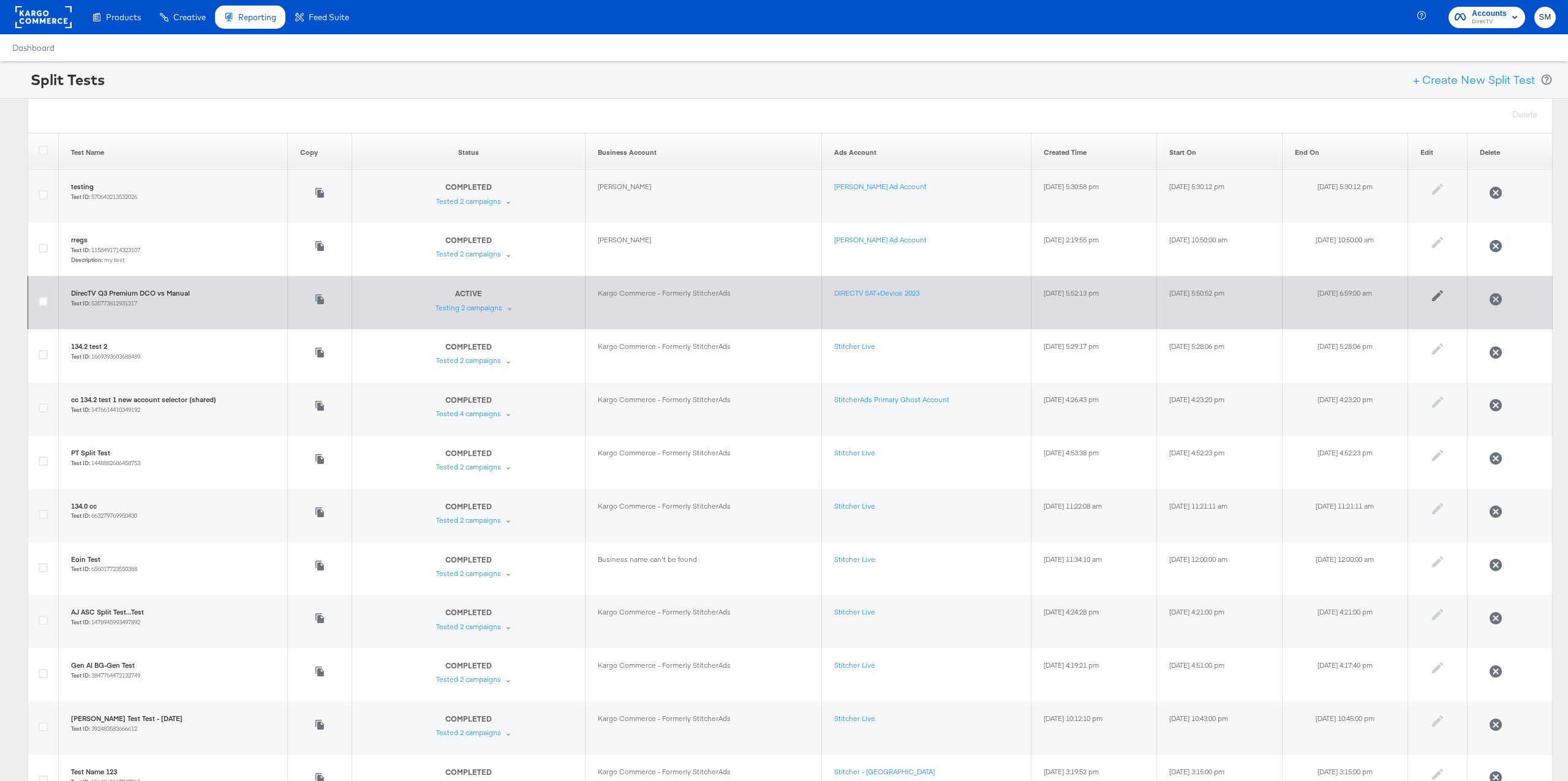
click at [126, 305] on small "Test ID: 535773812931317" at bounding box center [104, 303] width 66 height 8
copy small "535773812931317"
